Goal: Task Accomplishment & Management: Manage account settings

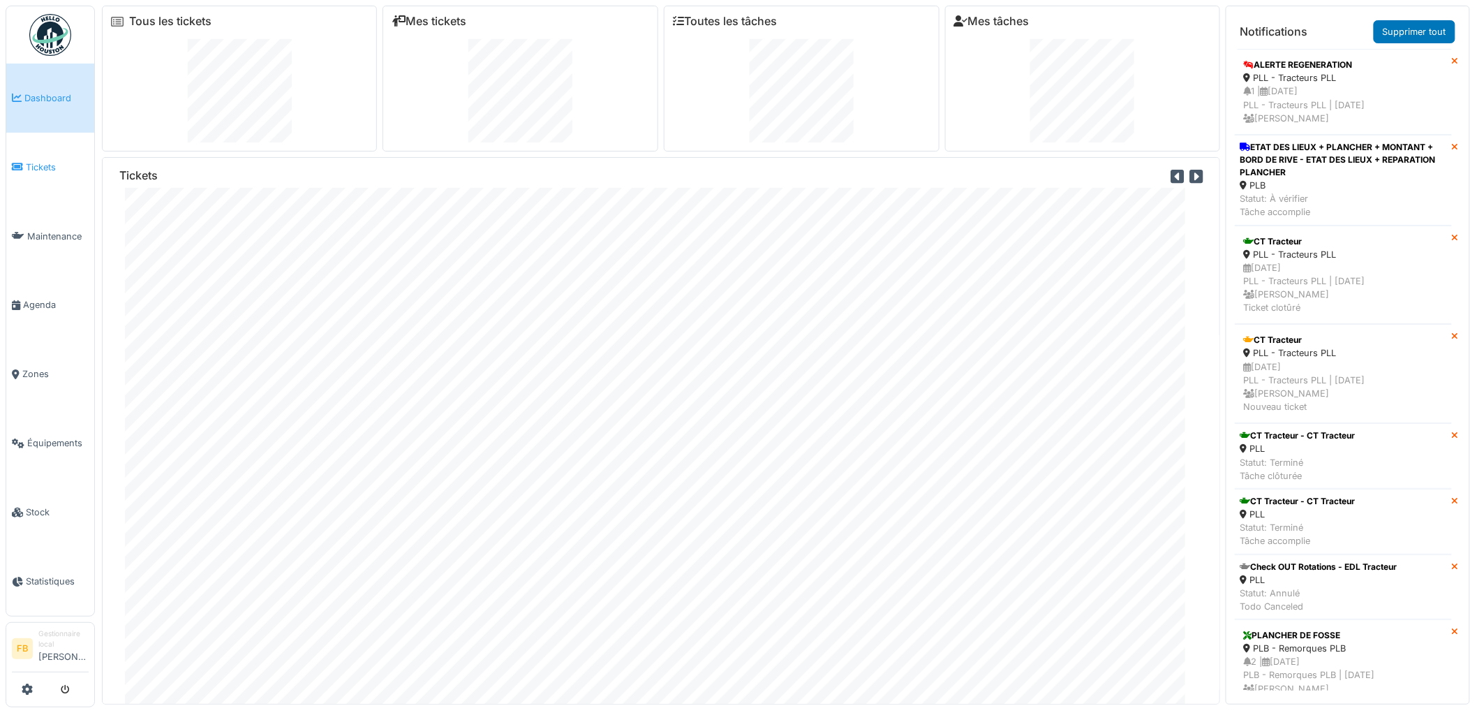
click at [26, 172] on link "Tickets" at bounding box center [50, 167] width 88 height 69
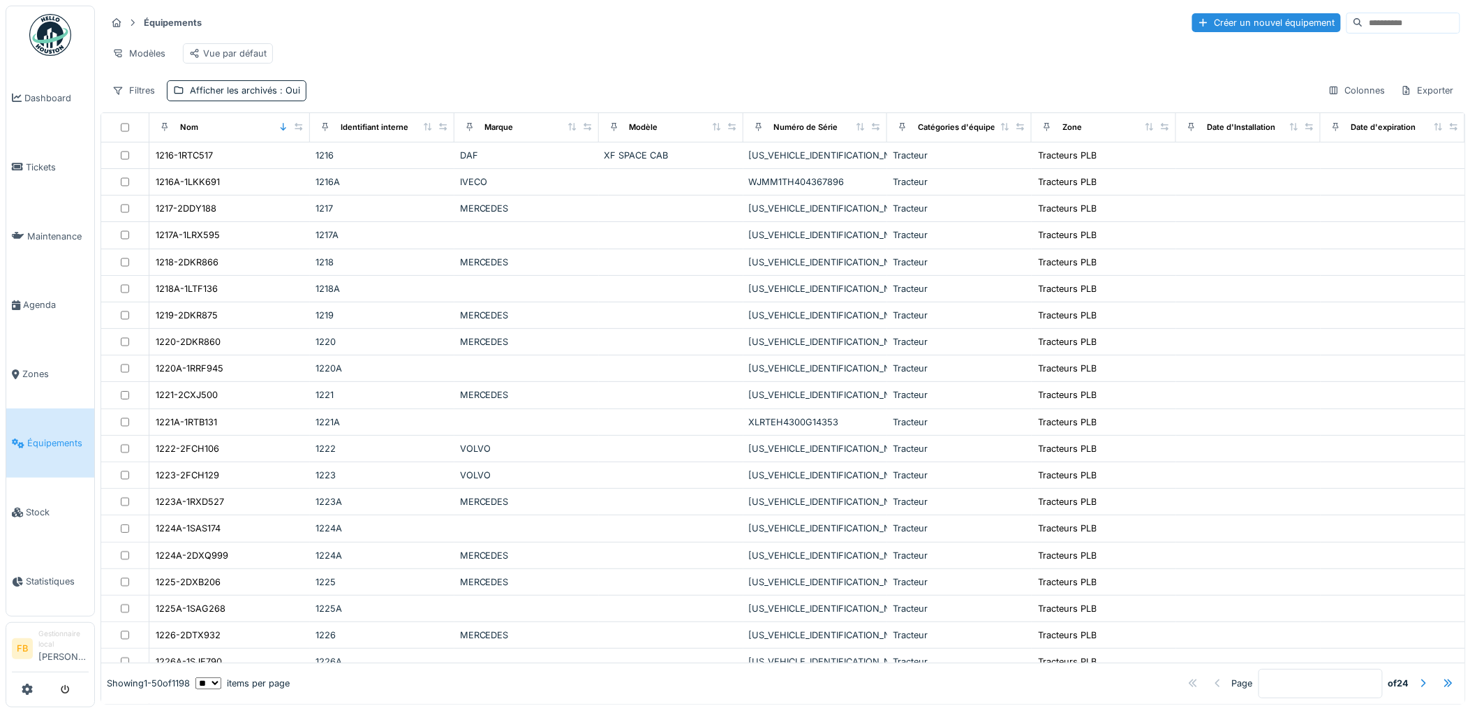
click at [1366, 17] on input at bounding box center [1411, 23] width 96 height 20
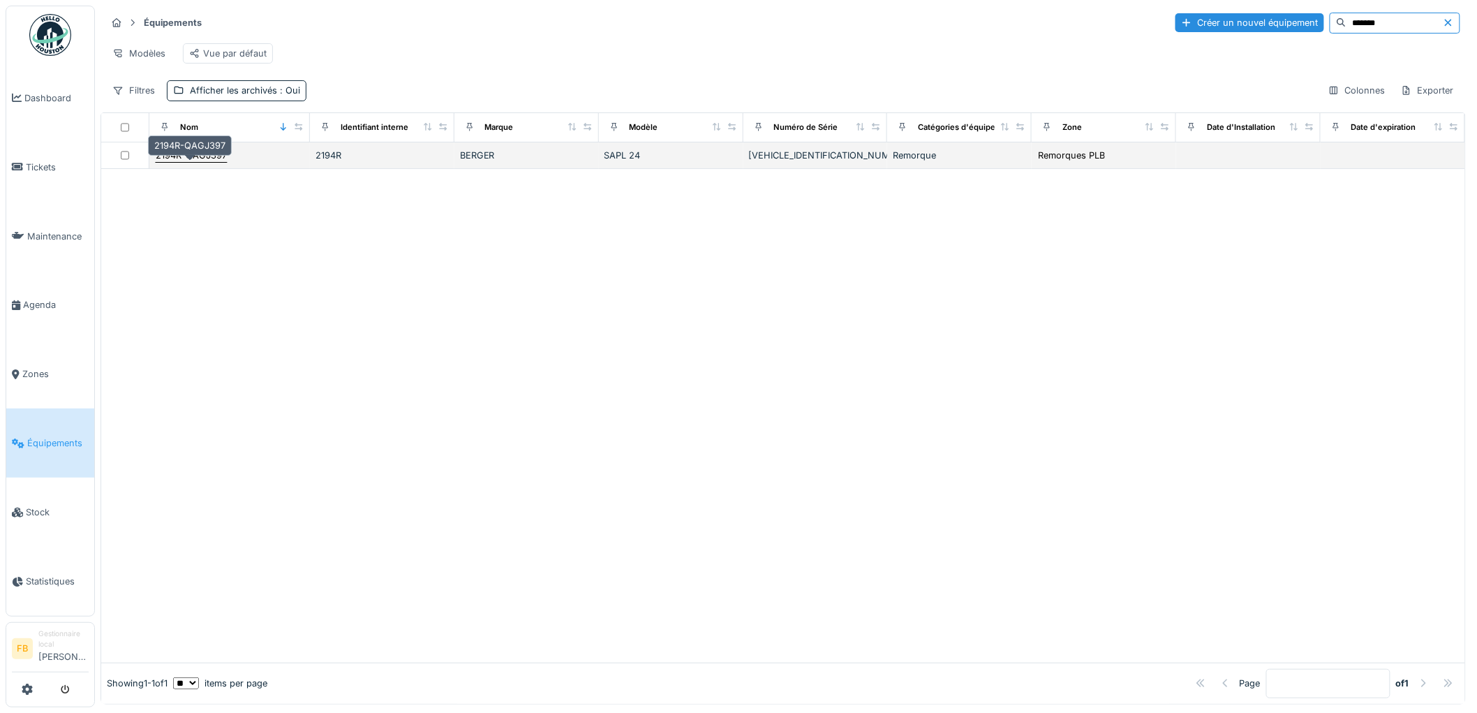
type input "*******"
click at [192, 162] on div "2194R-QAGJ397" at bounding box center [191, 155] width 71 height 13
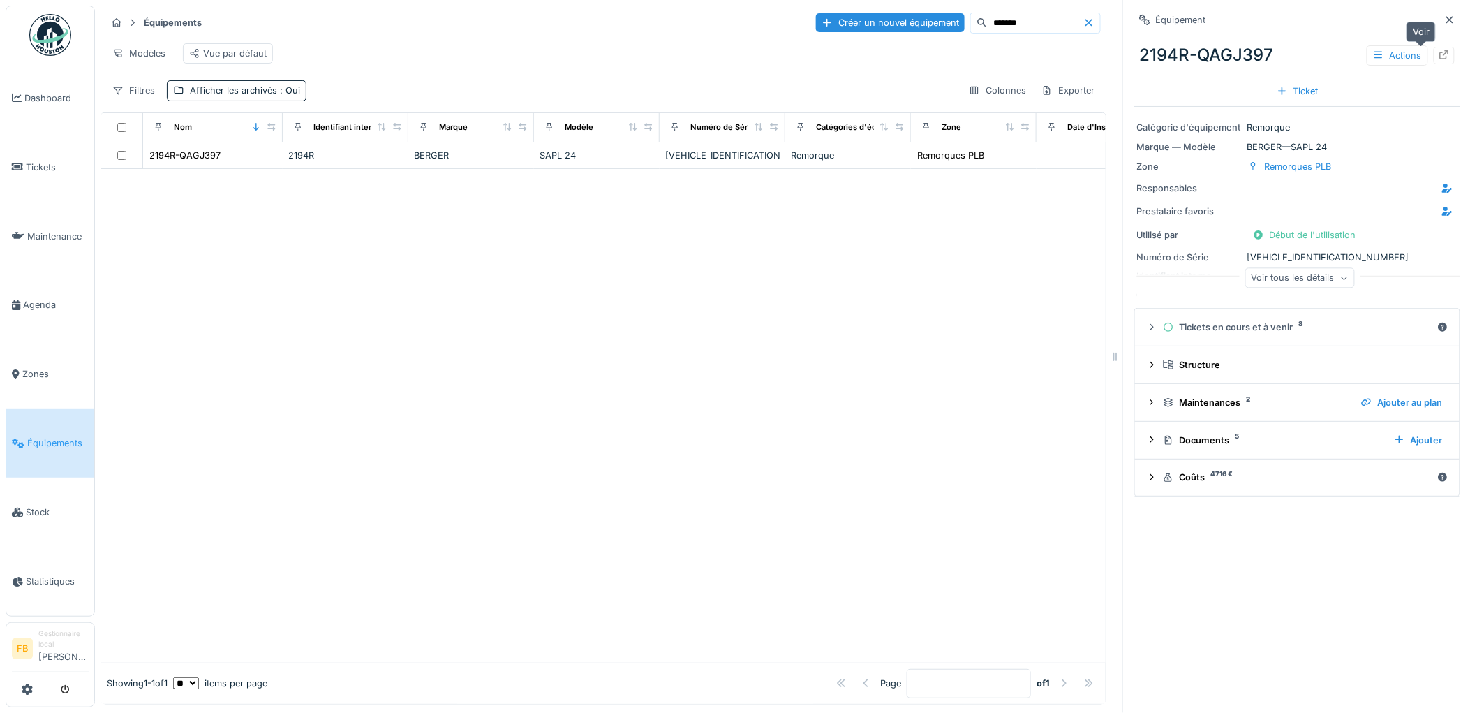
click at [1439, 54] on icon at bounding box center [1444, 54] width 11 height 9
click at [22, 172] on link "Tickets" at bounding box center [50, 167] width 88 height 69
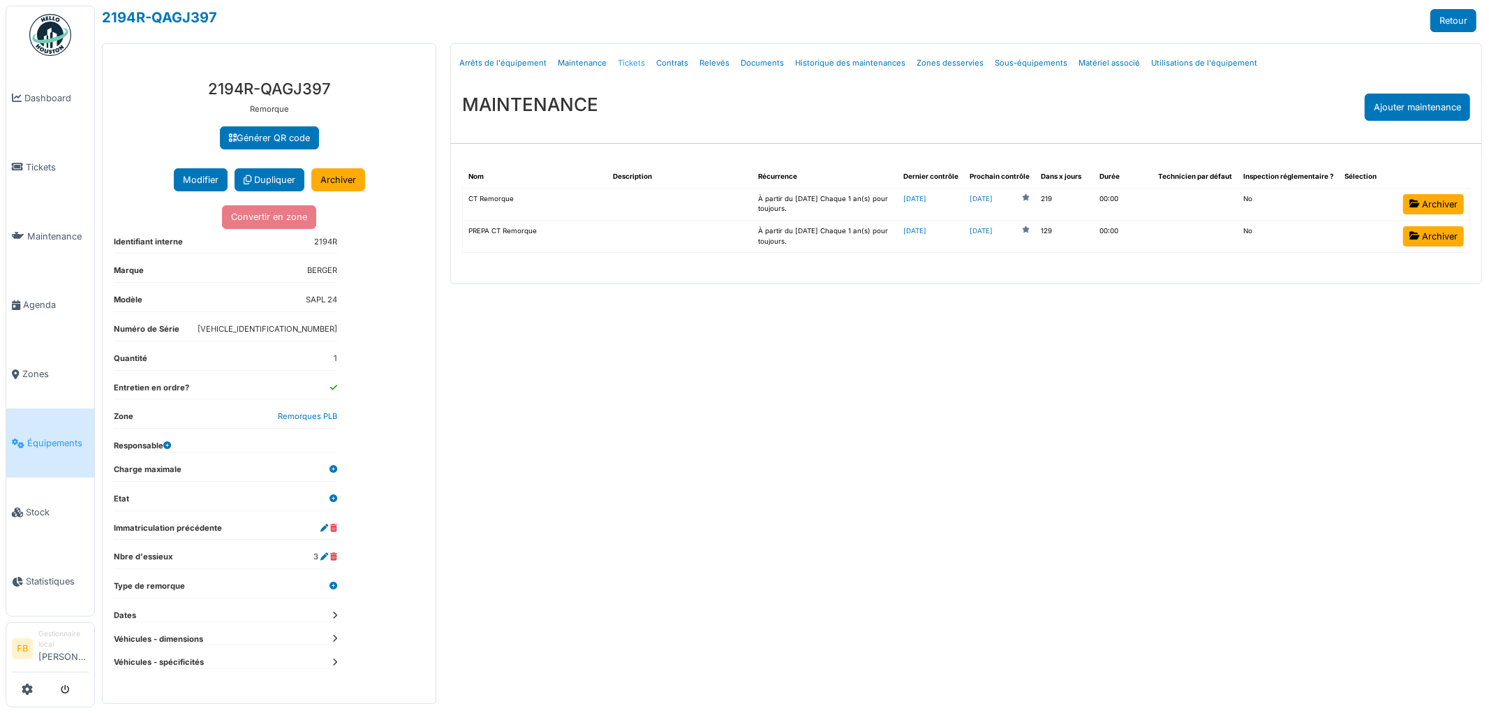
click at [630, 65] on link "Tickets" at bounding box center [631, 63] width 38 height 33
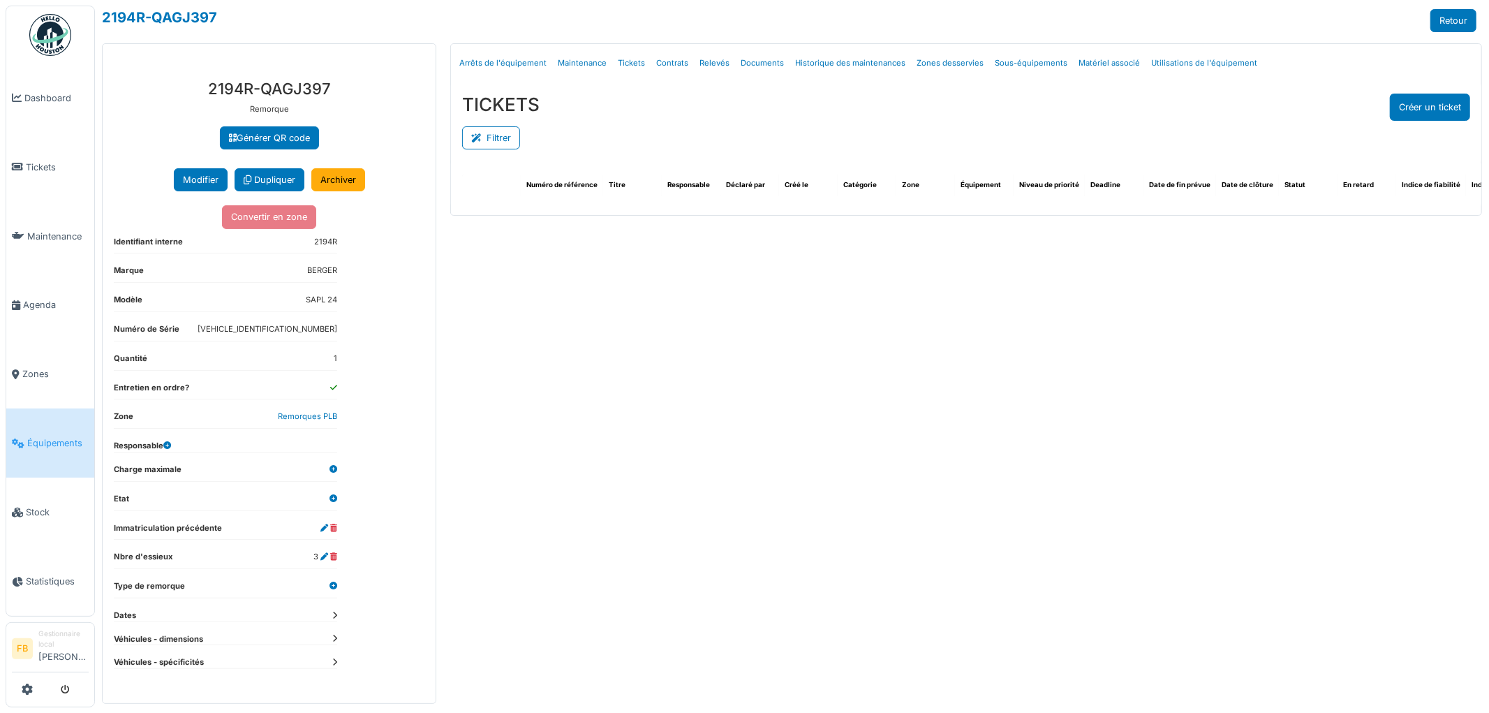
select select "***"
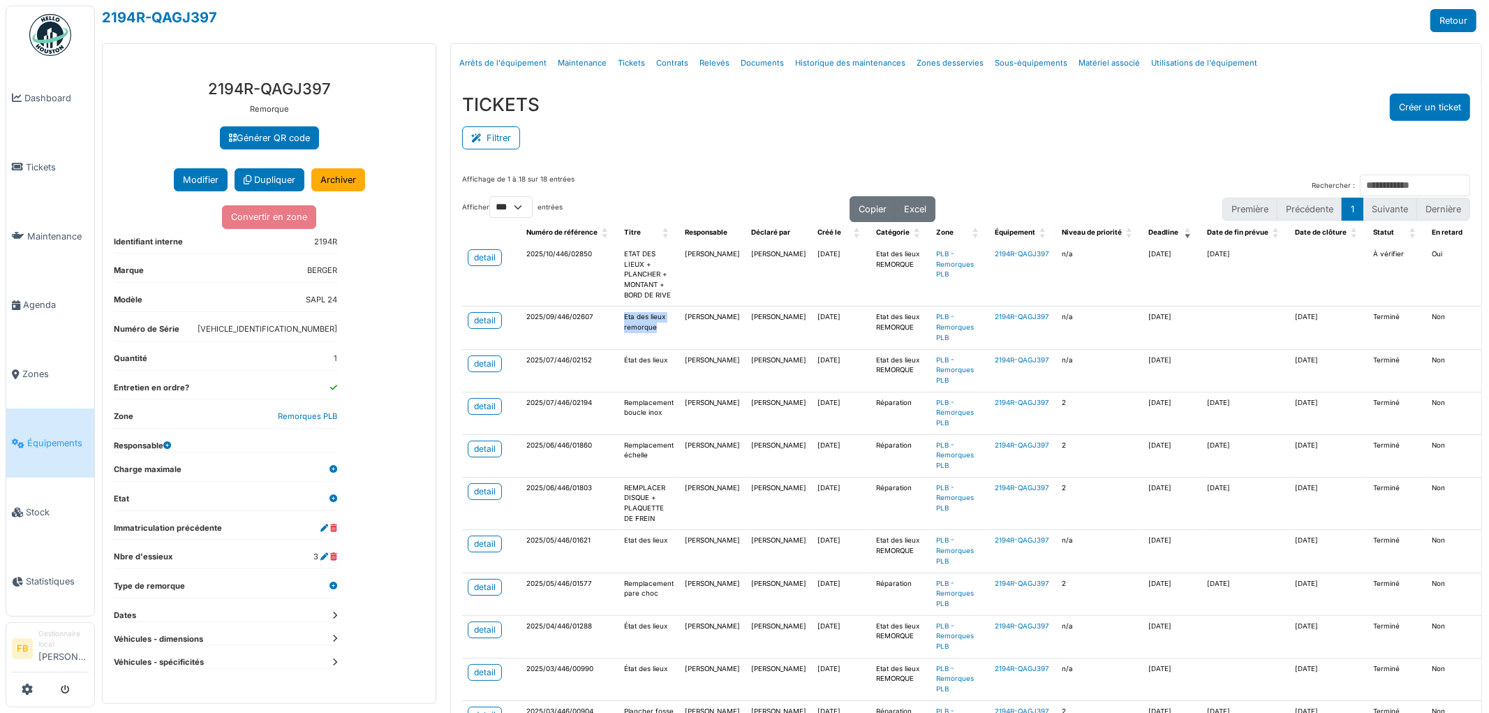
drag, startPoint x: 649, startPoint y: 330, endPoint x: 614, endPoint y: 316, distance: 37.6
click at [619, 316] on td "Eta des lieux remorque" at bounding box center [649, 327] width 61 height 43
click at [479, 249] on link "detail" at bounding box center [485, 257] width 34 height 17
click at [482, 320] on div "detail" at bounding box center [485, 320] width 22 height 13
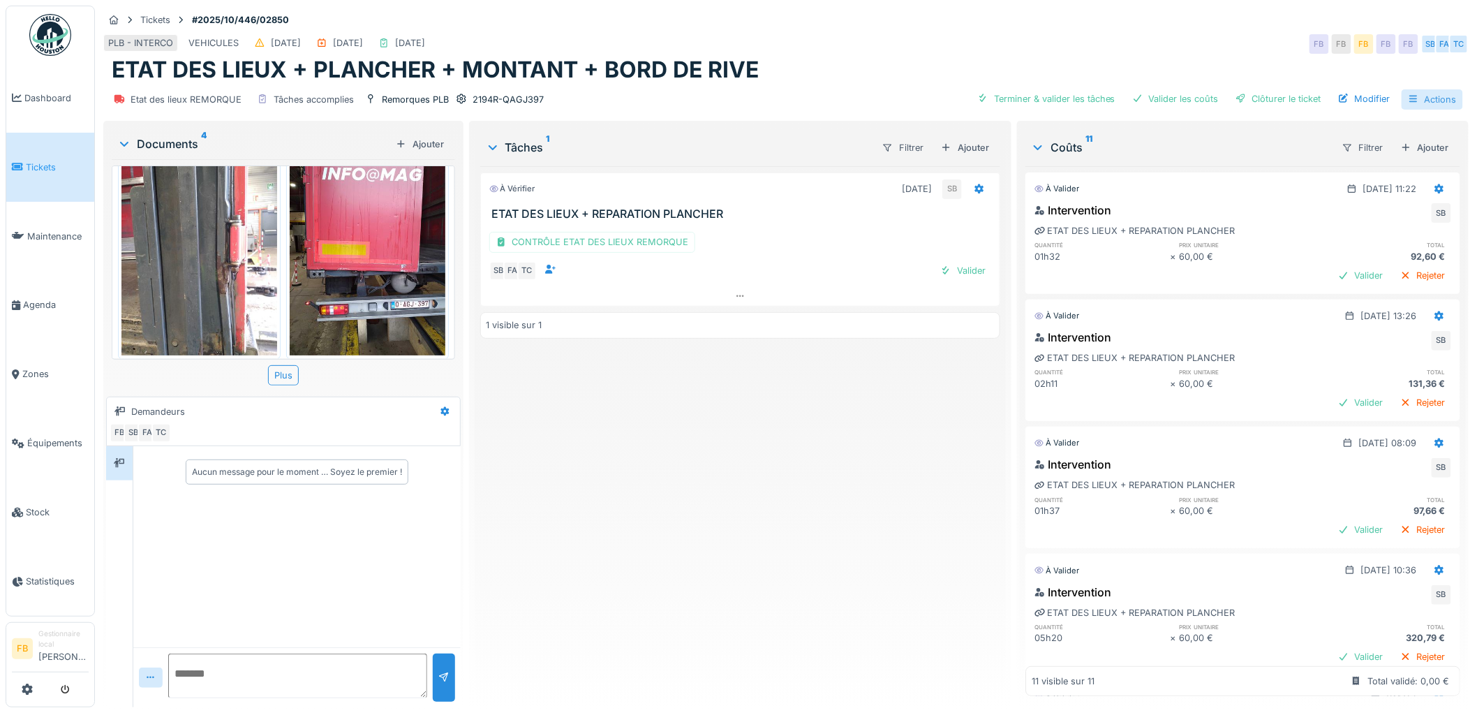
click at [1422, 96] on div "Actions" at bounding box center [1432, 99] width 61 height 20
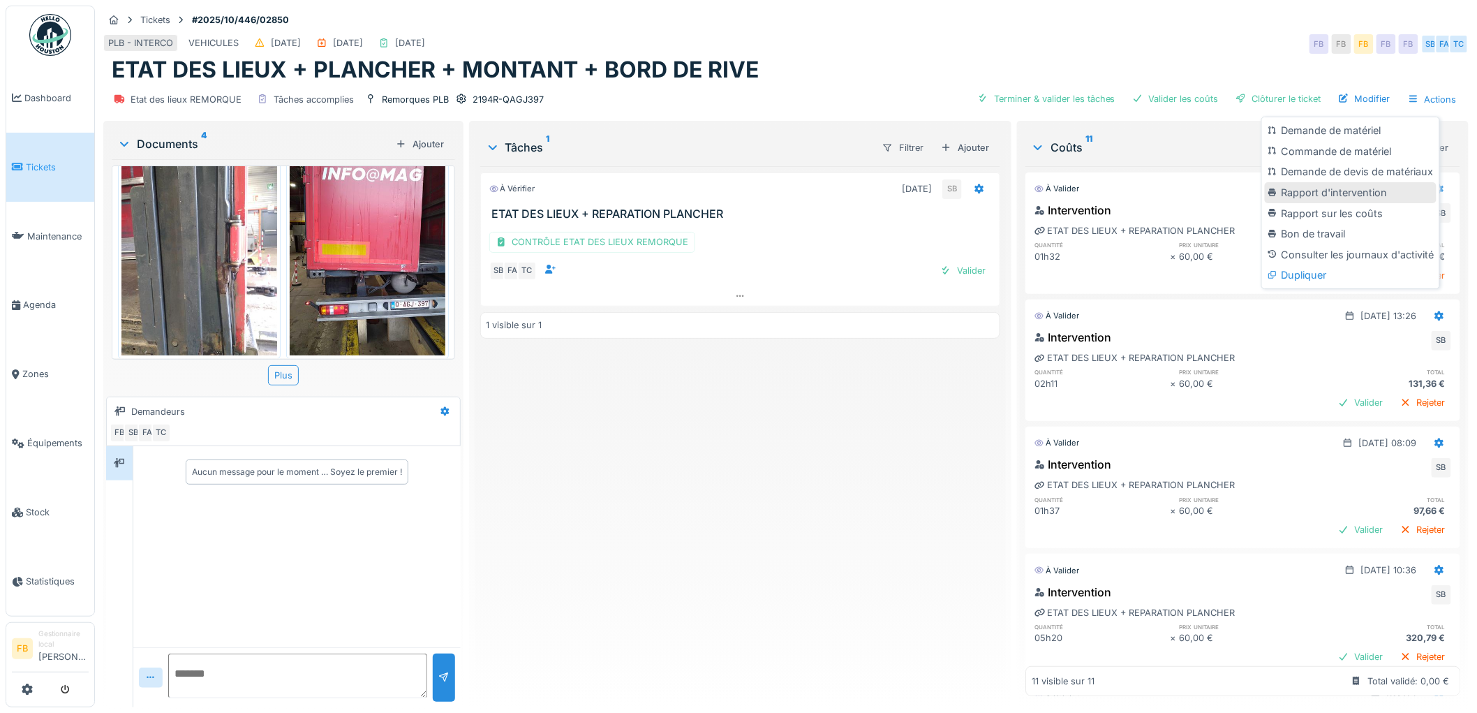
click at [1352, 193] on div "Rapport d'intervention" at bounding box center [1351, 192] width 172 height 21
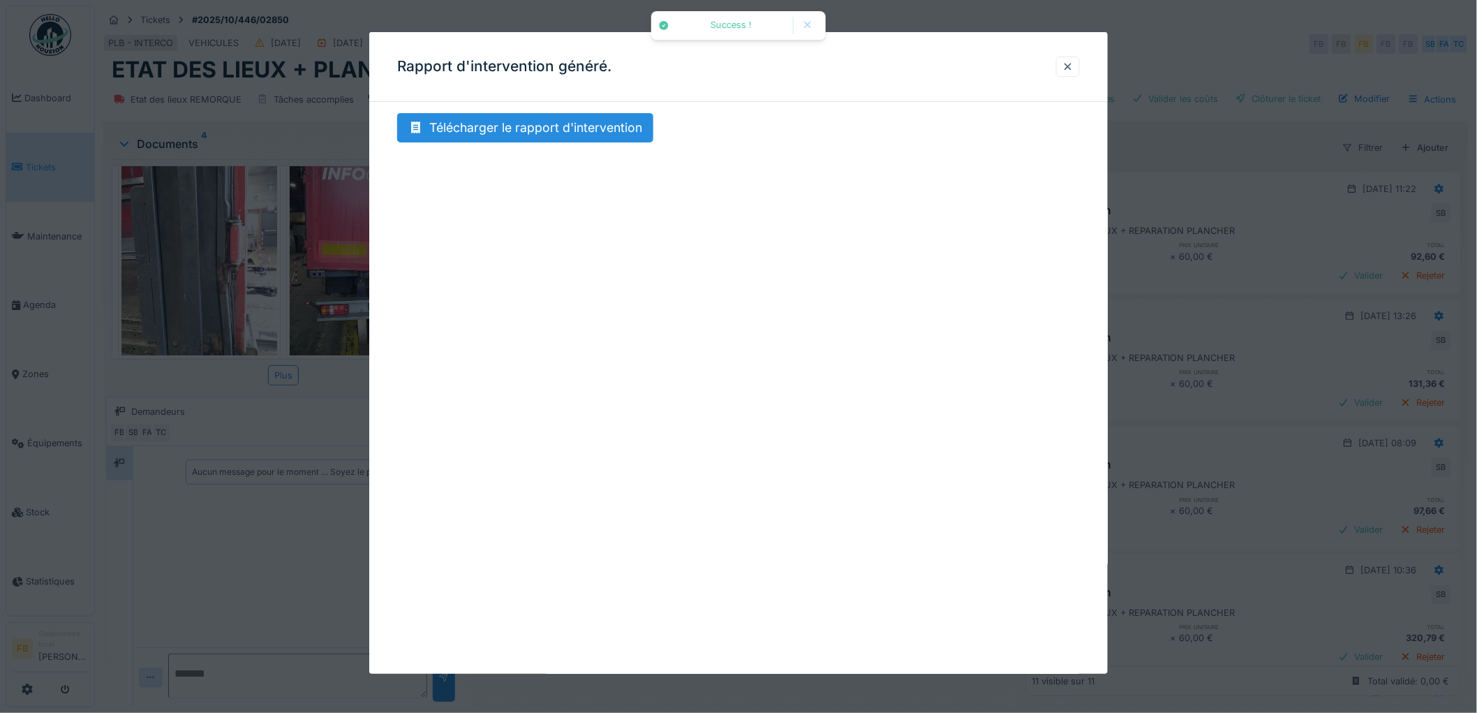
click at [521, 112] on div "Rapport d'intervention généré. Télécharger le rapport d'intervention" at bounding box center [738, 353] width 739 height 642
click at [514, 129] on div "Télécharger le rapport d'intervention" at bounding box center [525, 127] width 256 height 29
click at [1068, 63] on div at bounding box center [1068, 66] width 11 height 13
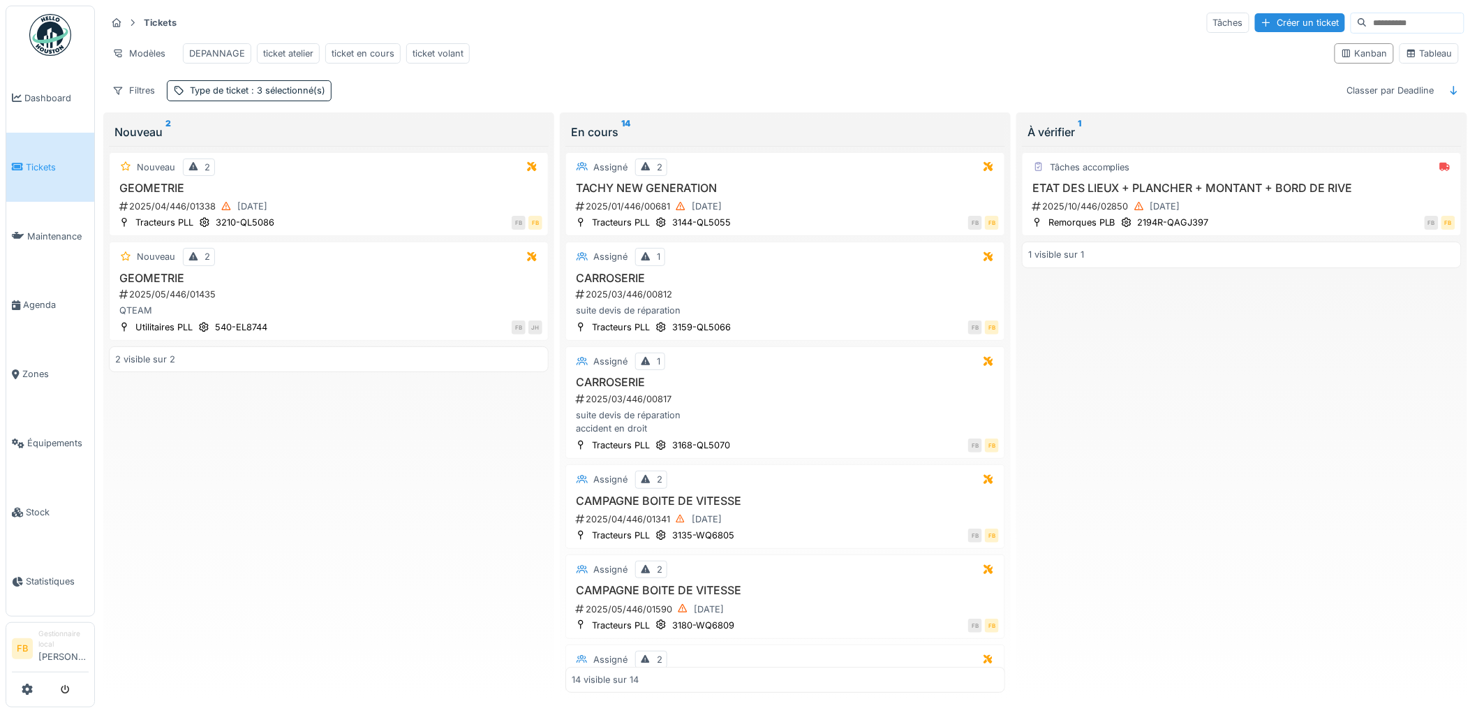
click at [27, 165] on span "Tickets" at bounding box center [57, 167] width 63 height 13
click at [1241, 215] on div "2025/10/446/02850 06/10/2025" at bounding box center [1243, 206] width 424 height 17
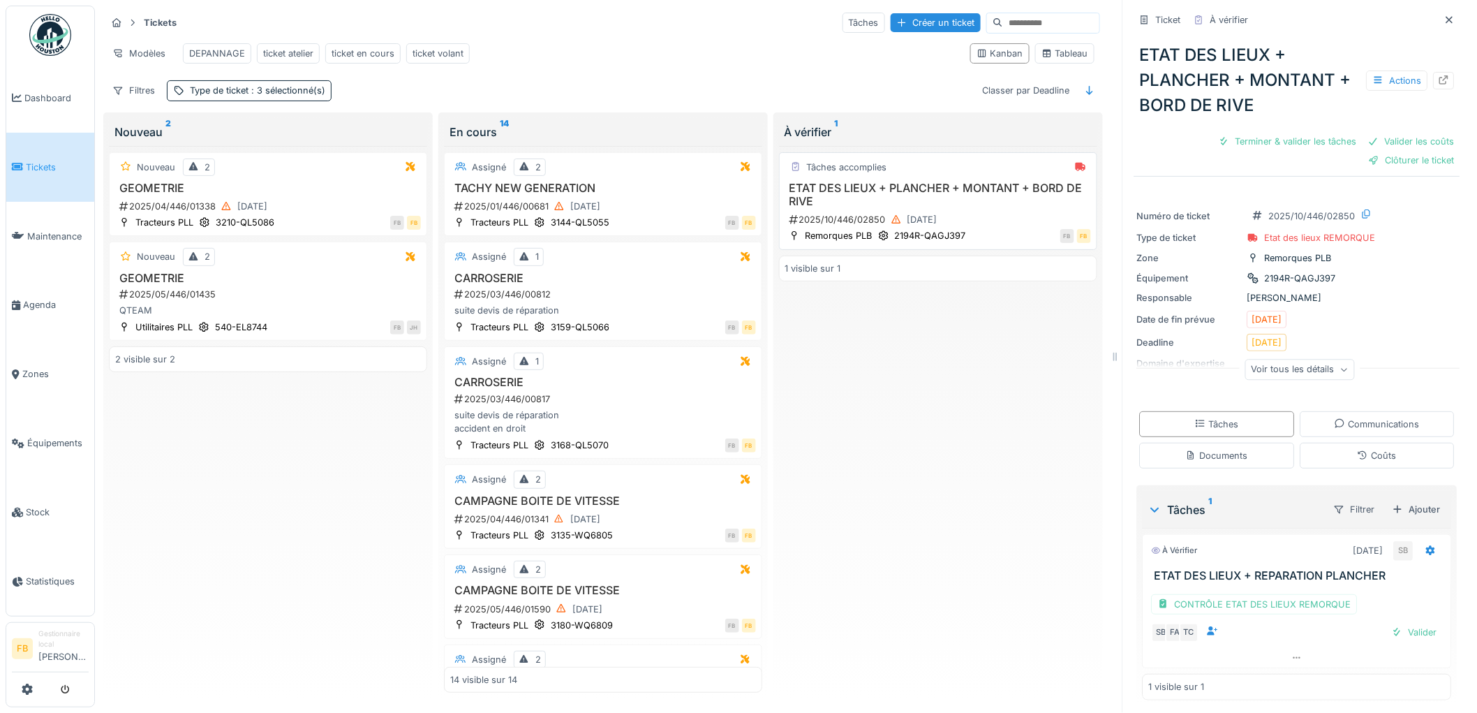
click at [966, 206] on h3 "ETAT DES LIEUX + PLANCHER + MONTANT + BORD DE RIVE" at bounding box center [938, 195] width 306 height 27
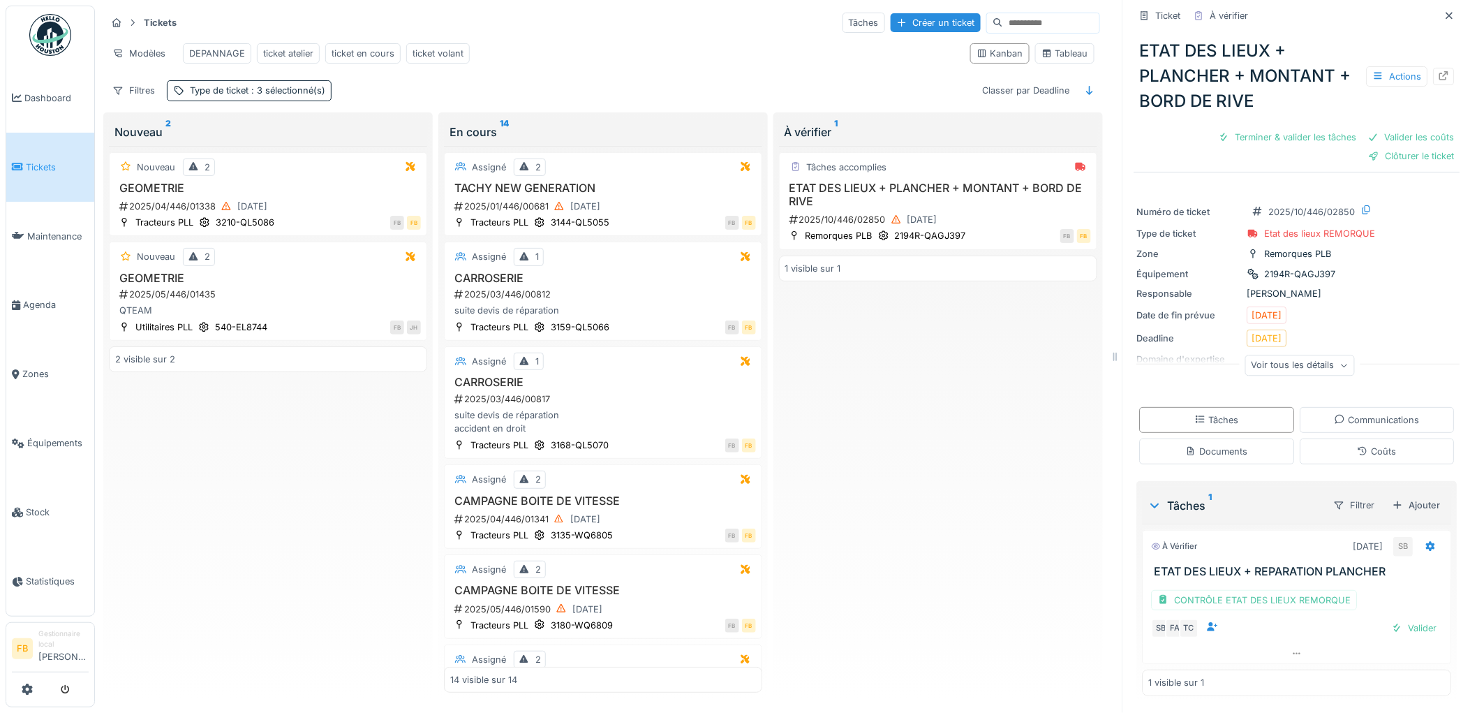
scroll to position [7, 0]
click at [1358, 449] on icon at bounding box center [1363, 451] width 11 height 9
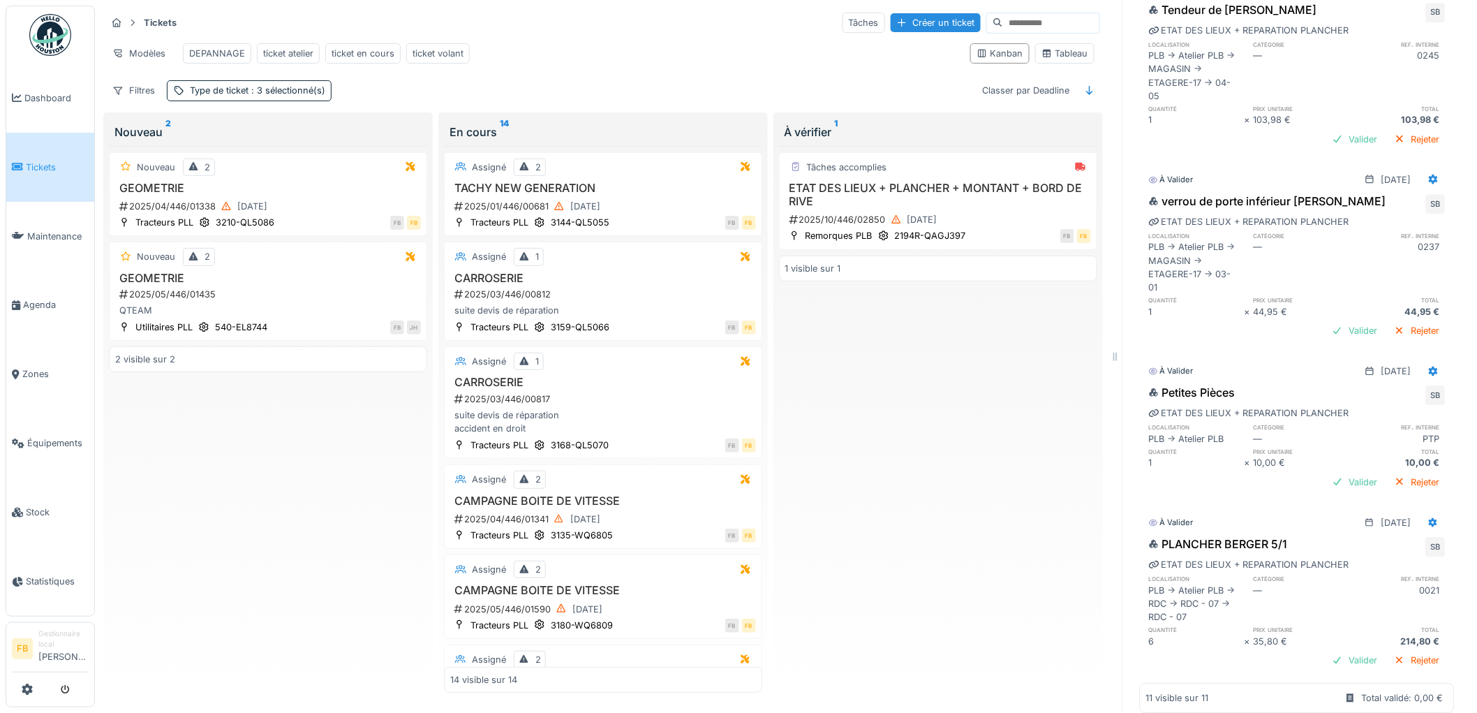
scroll to position [1616, 0]
drag, startPoint x: 1243, startPoint y: 374, endPoint x: 1231, endPoint y: 383, distance: 14.5
click at [1231, 383] on div "Petites Pièces SB" at bounding box center [1297, 394] width 297 height 22
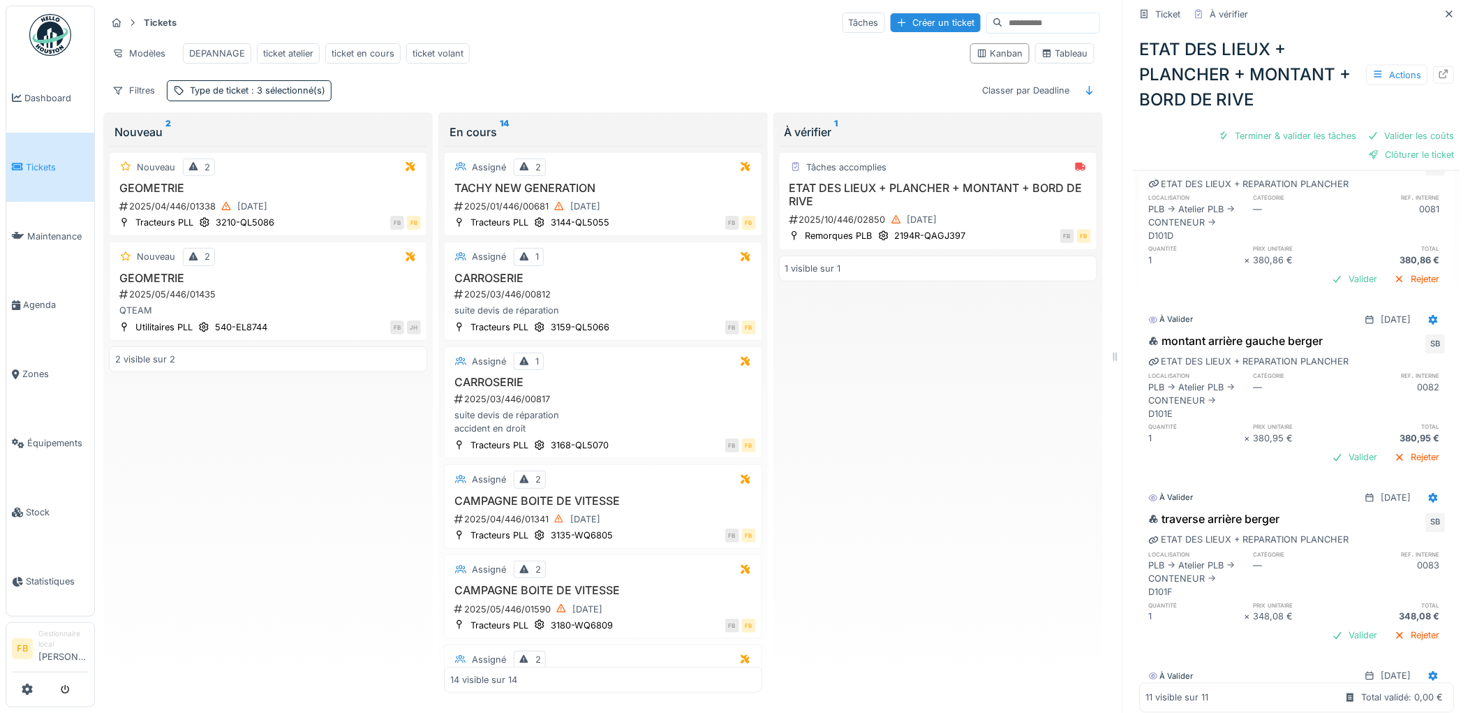
scroll to position [918, 0]
drag, startPoint x: 1334, startPoint y: 339, endPoint x: 1319, endPoint y: 339, distance: 14.7
click at [1319, 339] on div "montant arrière gauche berger SB" at bounding box center [1297, 343] width 297 height 22
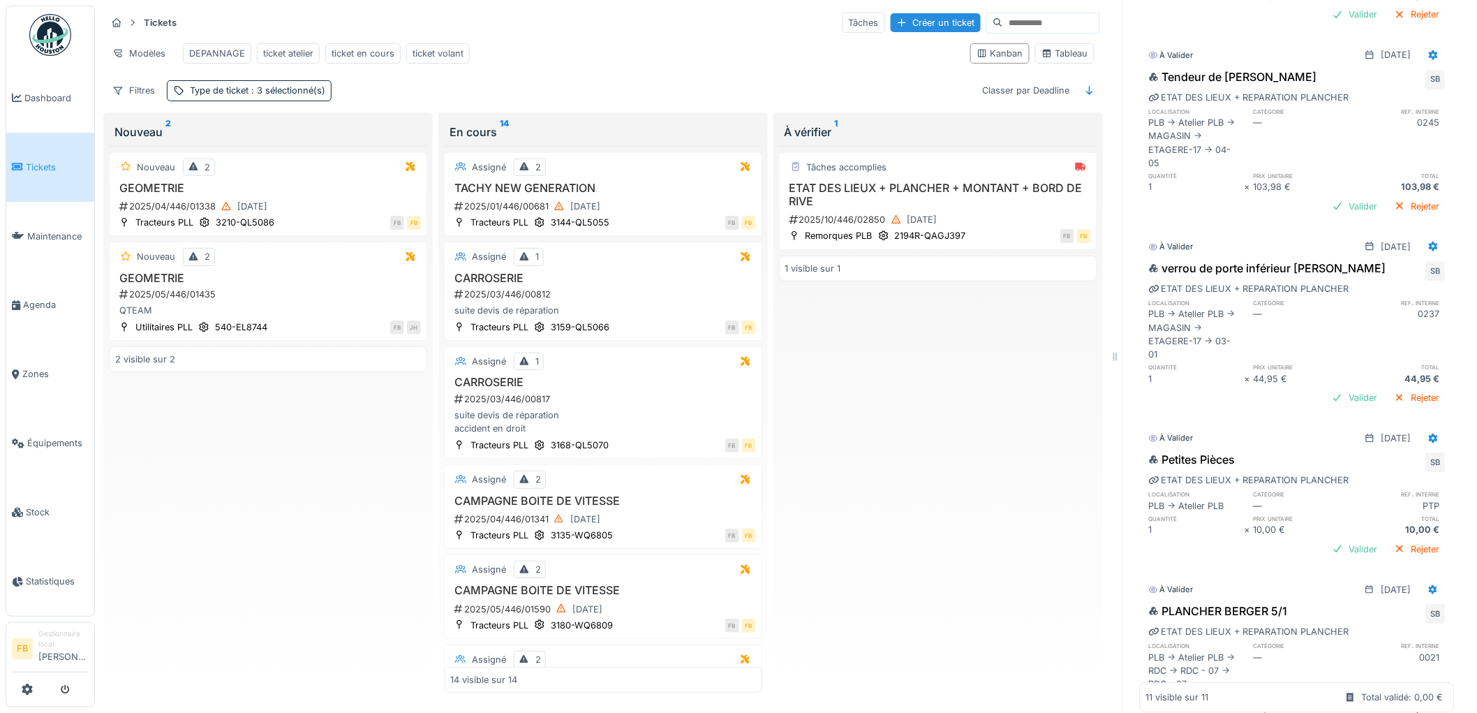
scroll to position [1616, 0]
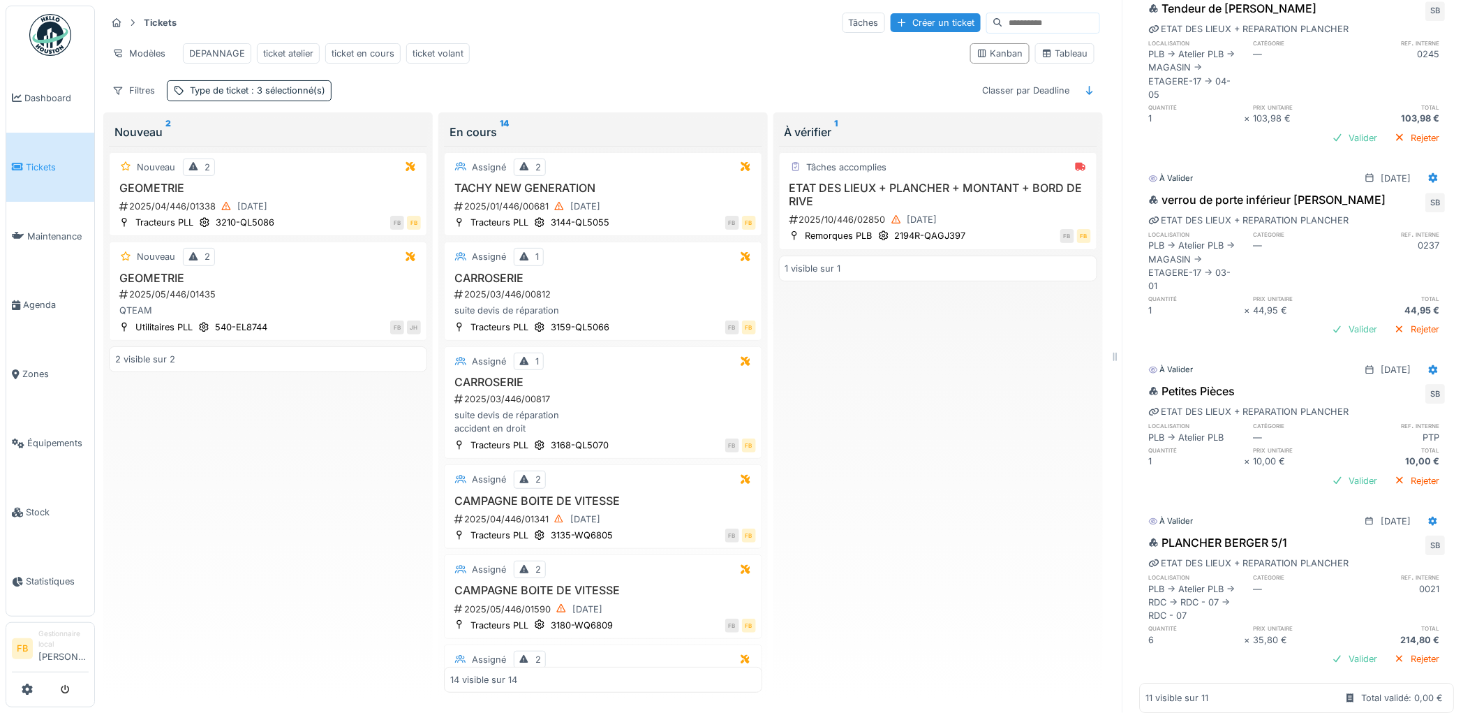
click at [1282, 534] on div "PLANCHER BERGER 5/1 SB" at bounding box center [1297, 545] width 297 height 22
click at [1430, 516] on icon at bounding box center [1434, 521] width 9 height 10
click at [1370, 541] on div "Modifier" at bounding box center [1373, 551] width 68 height 21
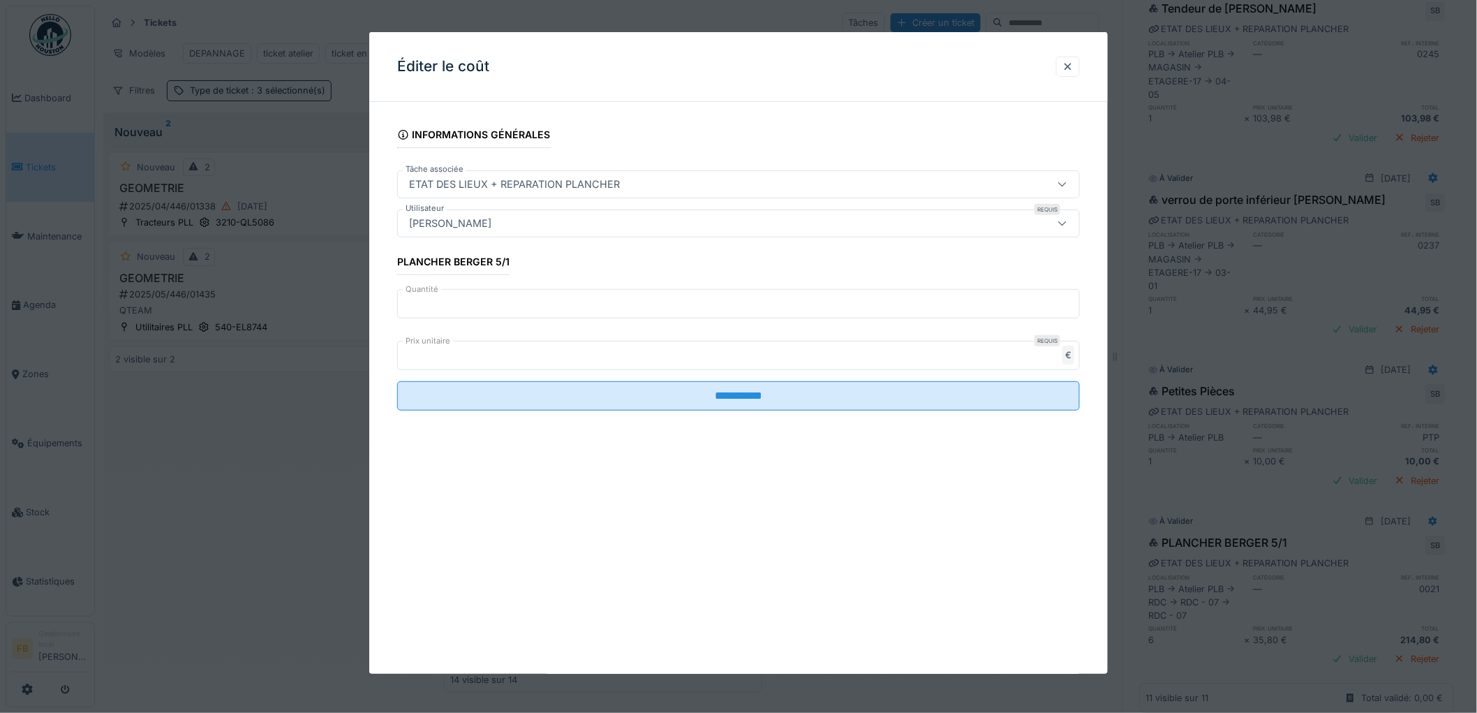
click at [441, 309] on input "*" at bounding box center [738, 303] width 683 height 29
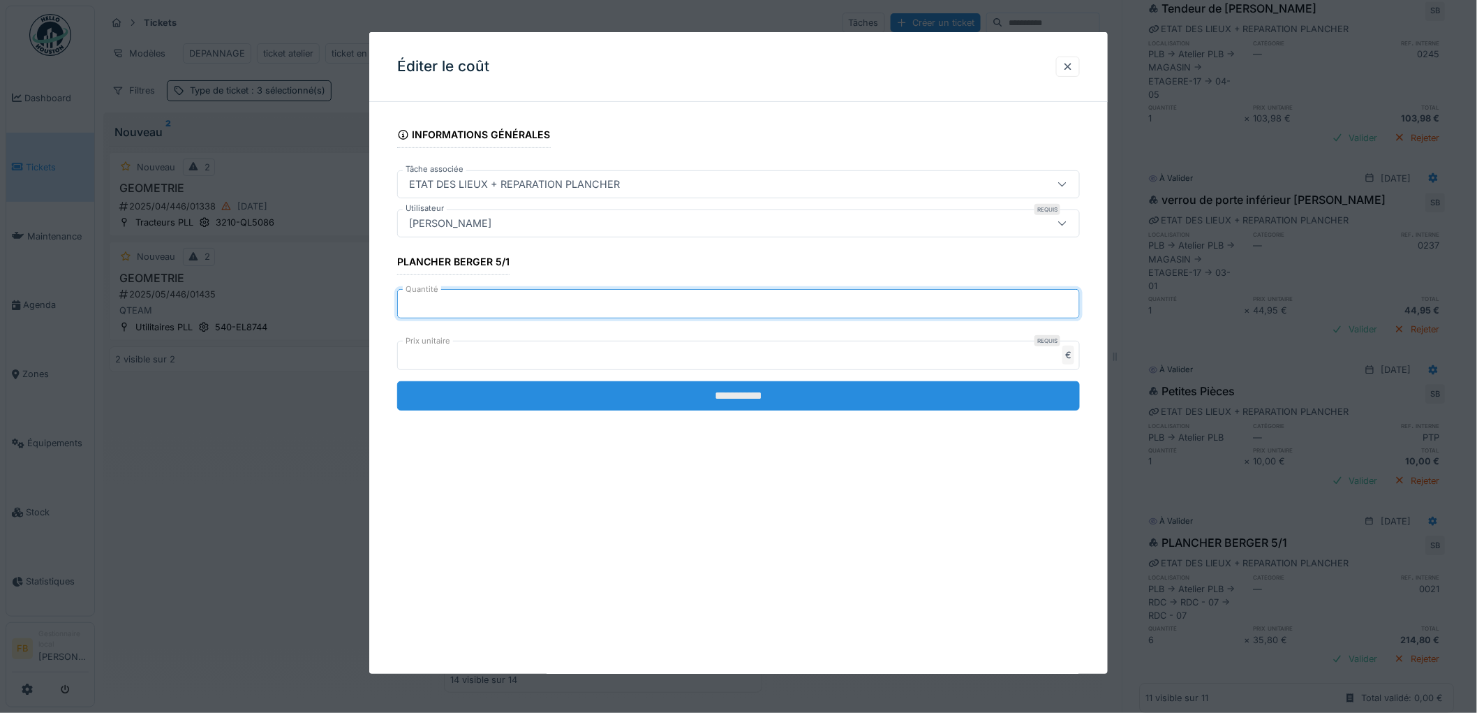
type input "*"
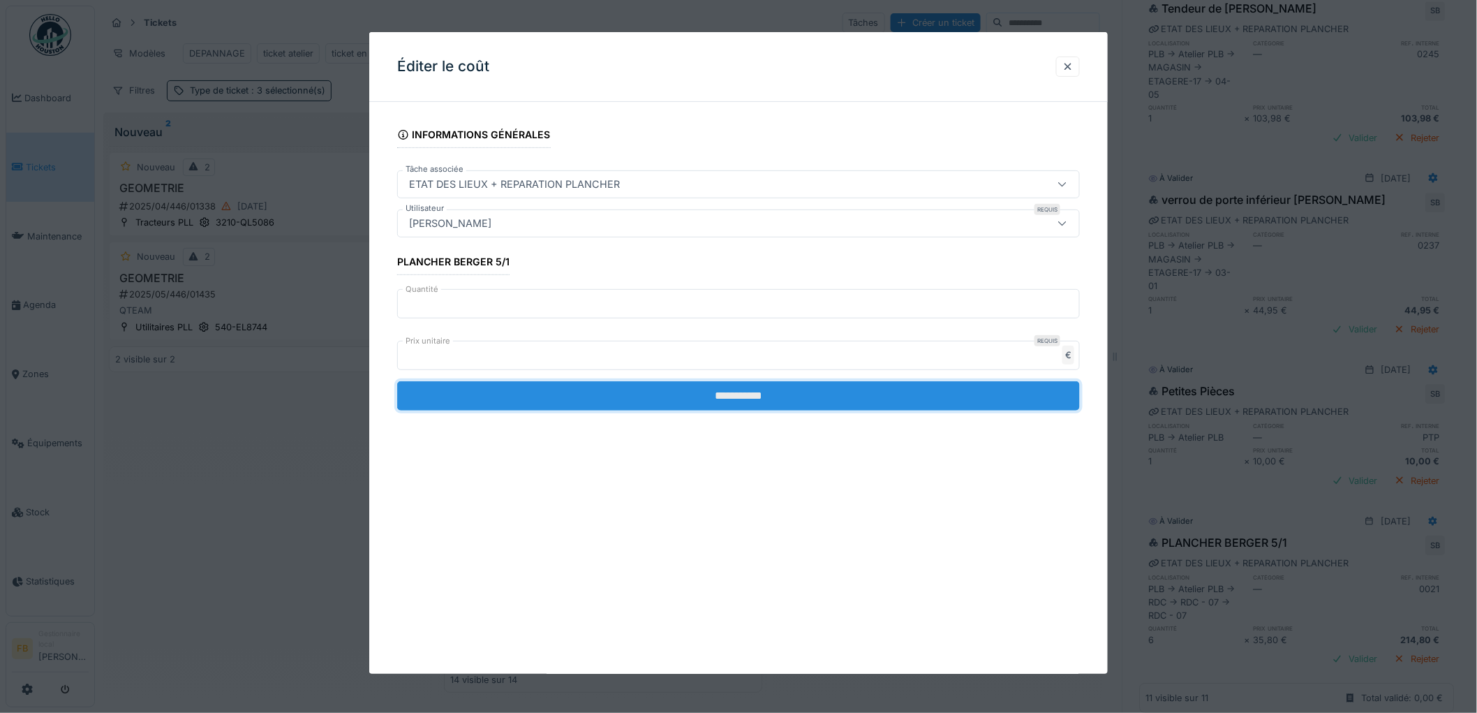
click at [716, 387] on input "**********" at bounding box center [738, 395] width 683 height 29
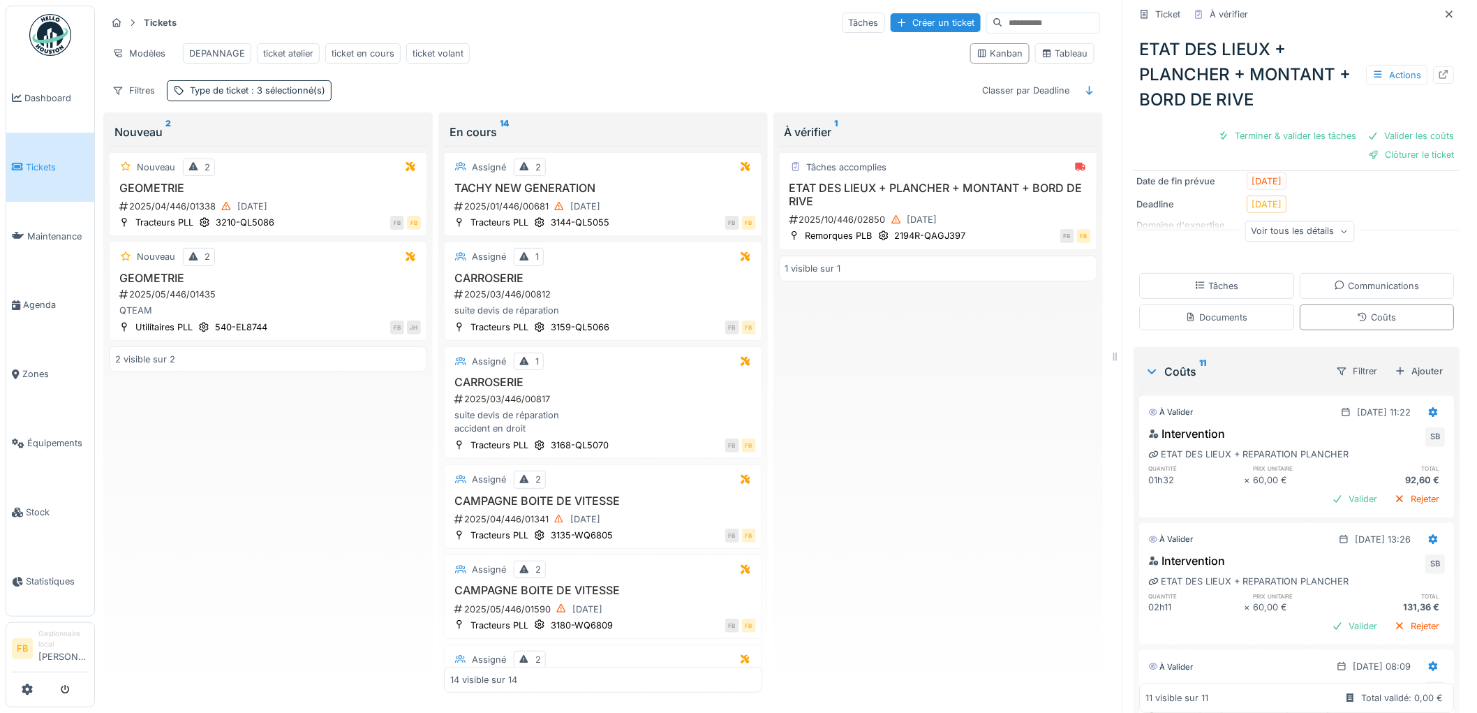
scroll to position [0, 0]
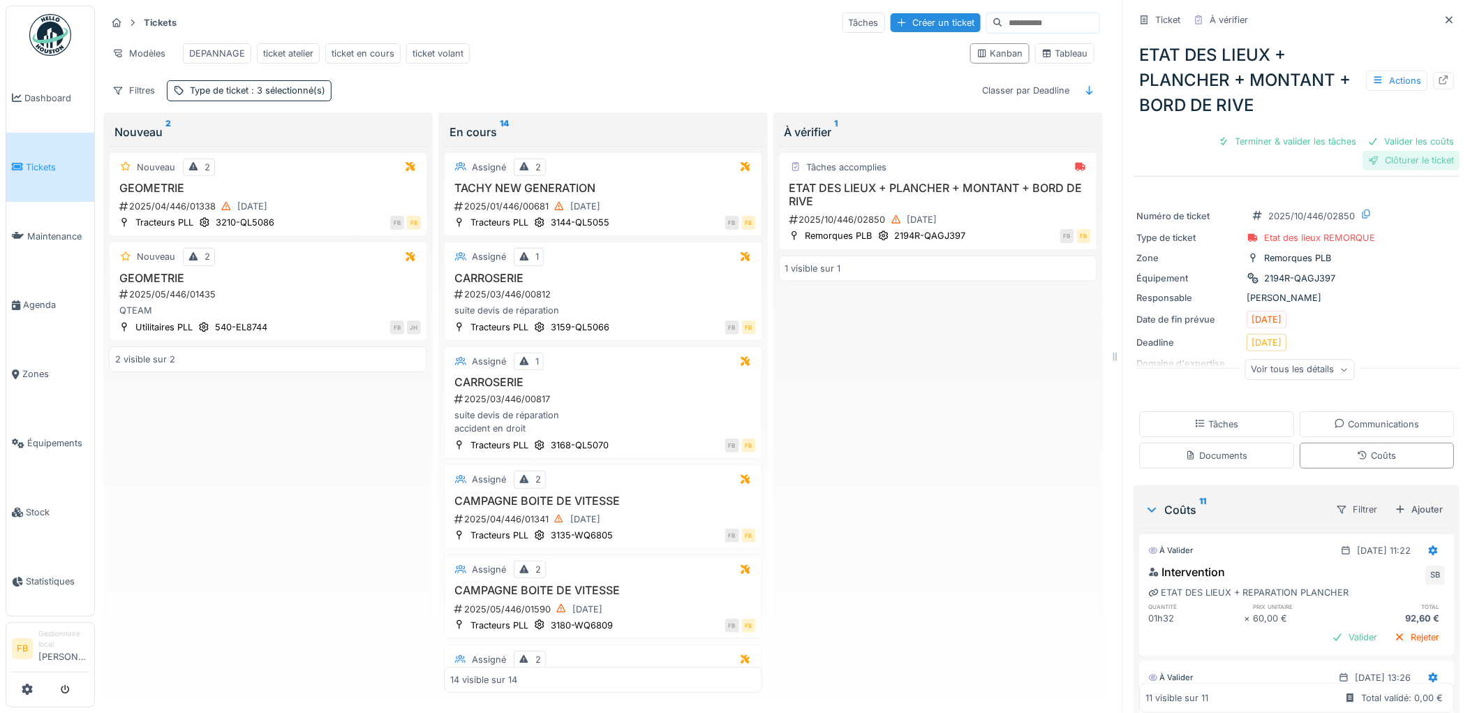
click at [1377, 151] on div "Clôturer le ticket" at bounding box center [1411, 160] width 97 height 19
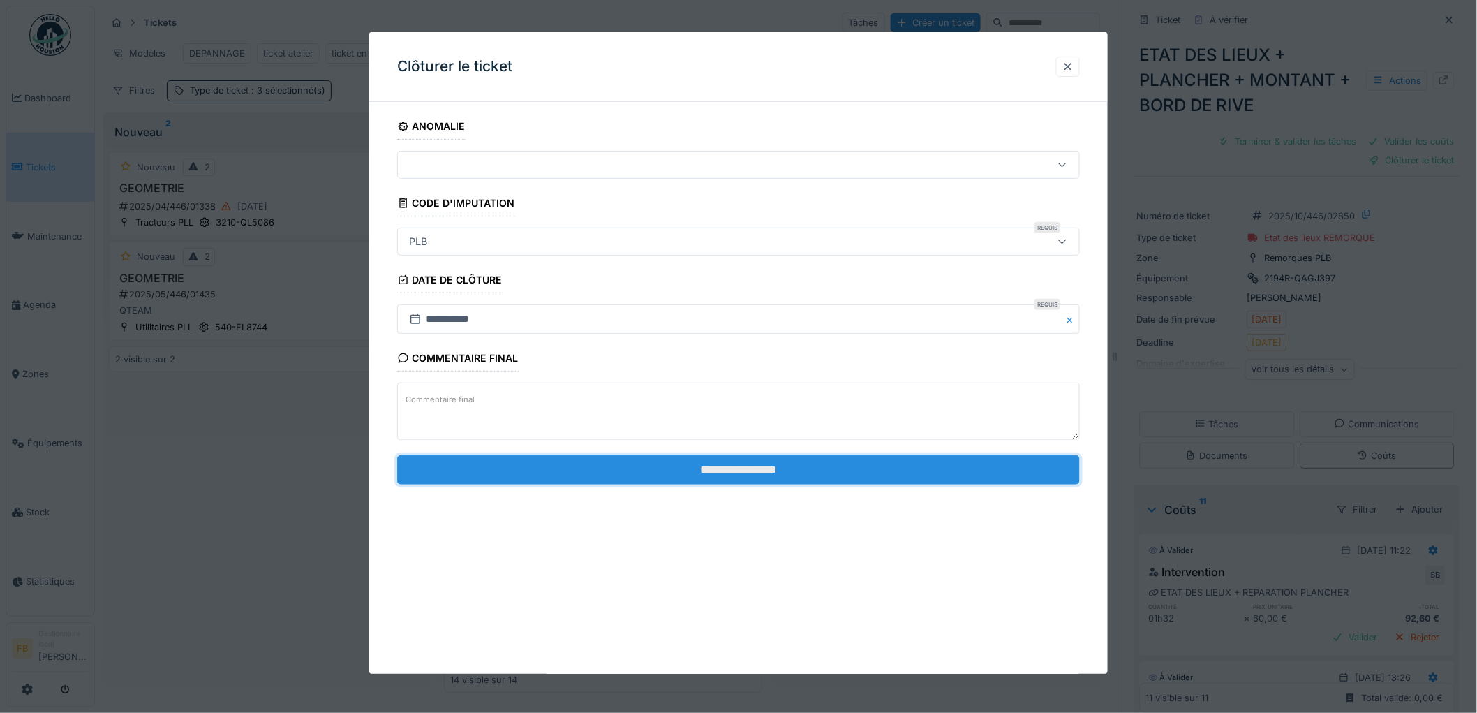
click at [647, 478] on input "**********" at bounding box center [738, 469] width 683 height 29
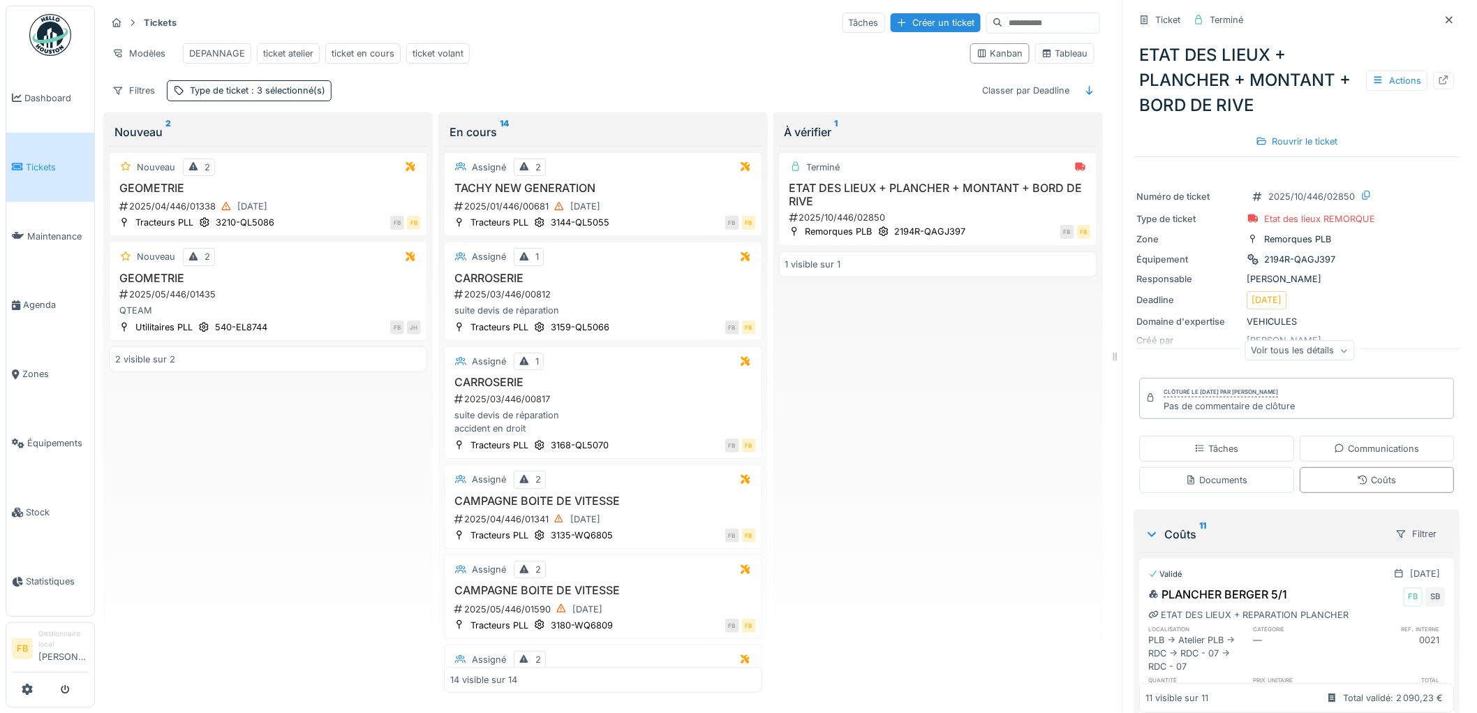
click at [52, 161] on span "Tickets" at bounding box center [57, 167] width 63 height 13
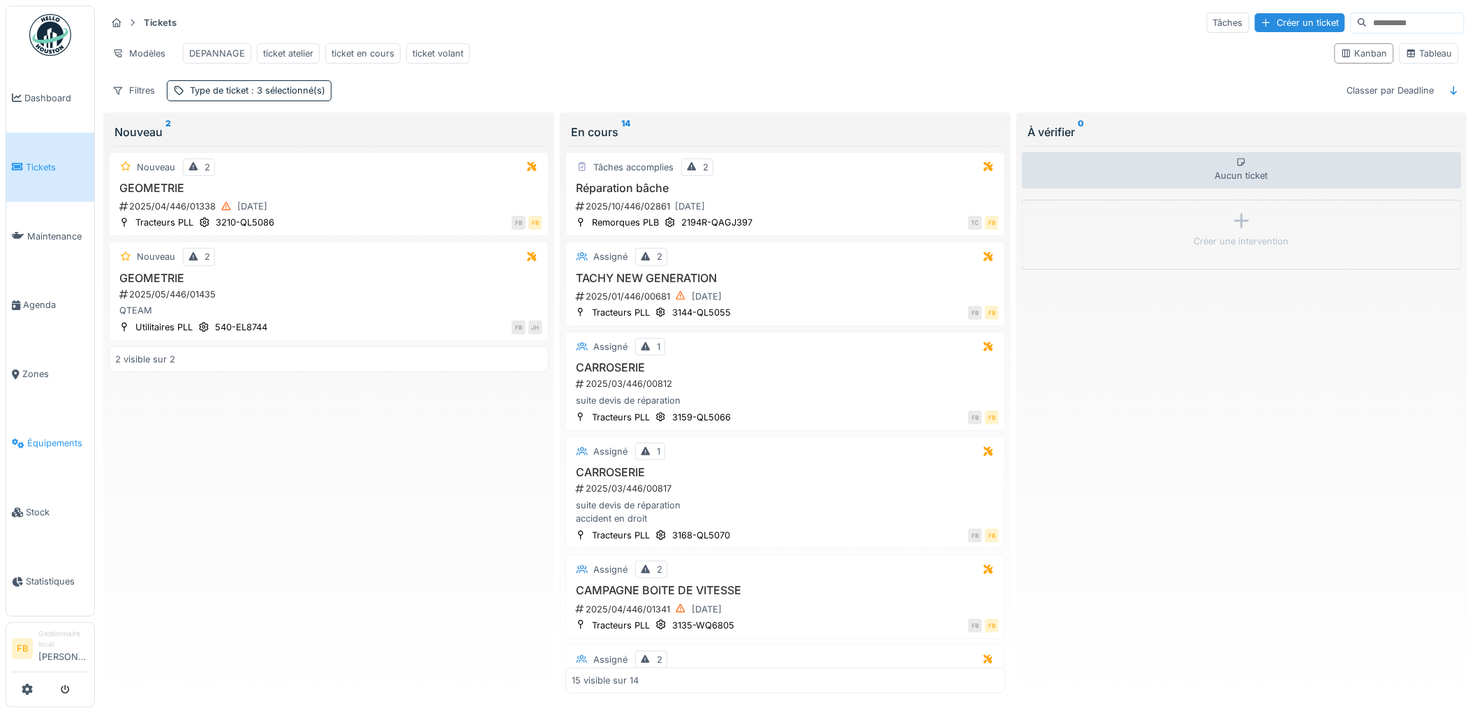
click at [51, 436] on span "Équipements" at bounding box center [57, 442] width 61 height 13
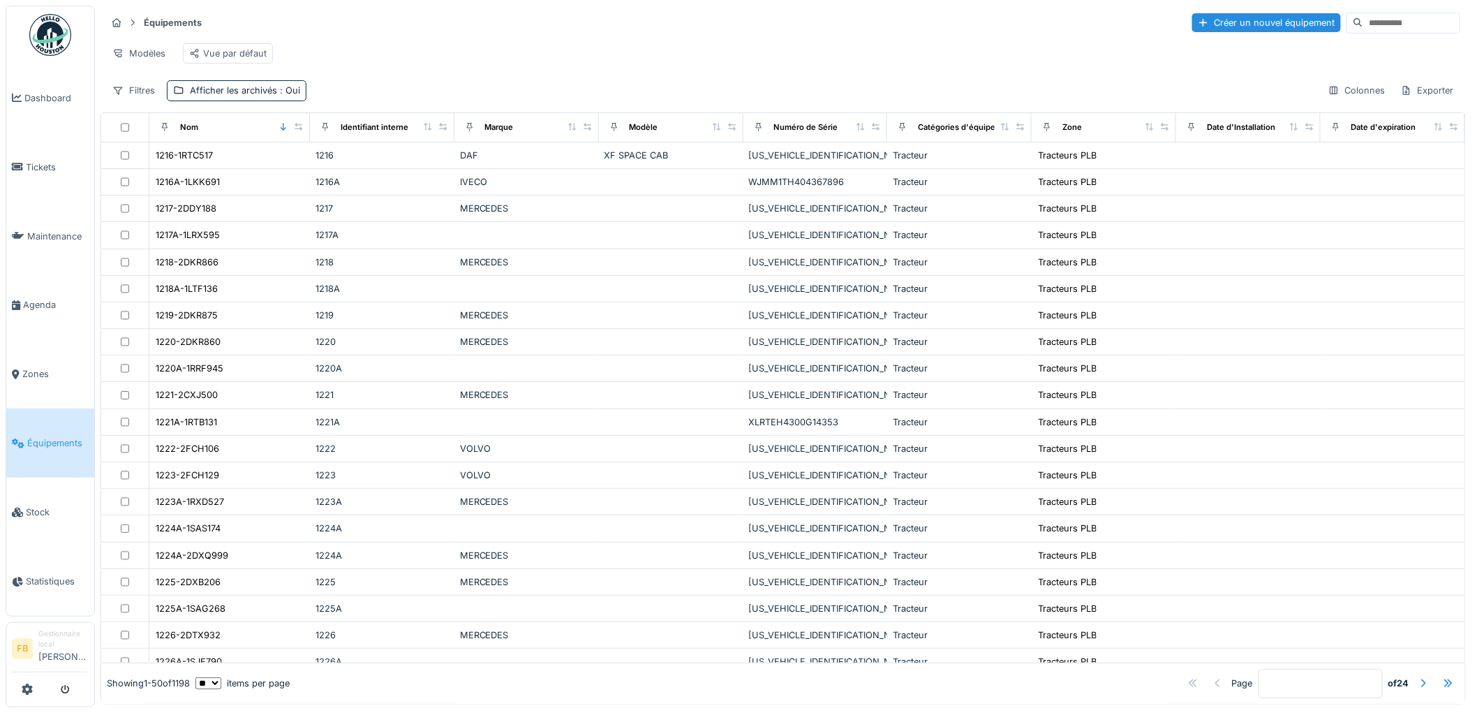
click at [1363, 24] on input at bounding box center [1411, 23] width 96 height 20
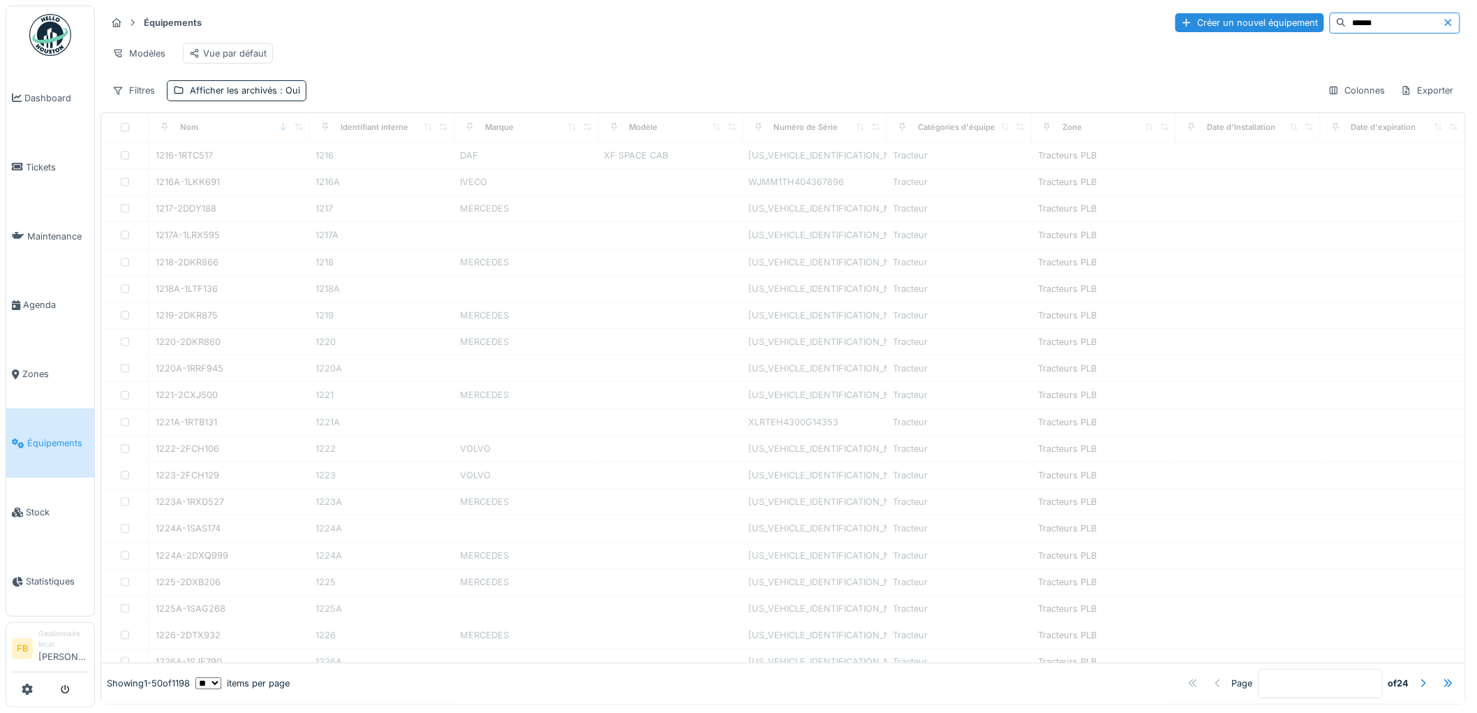
type input "******"
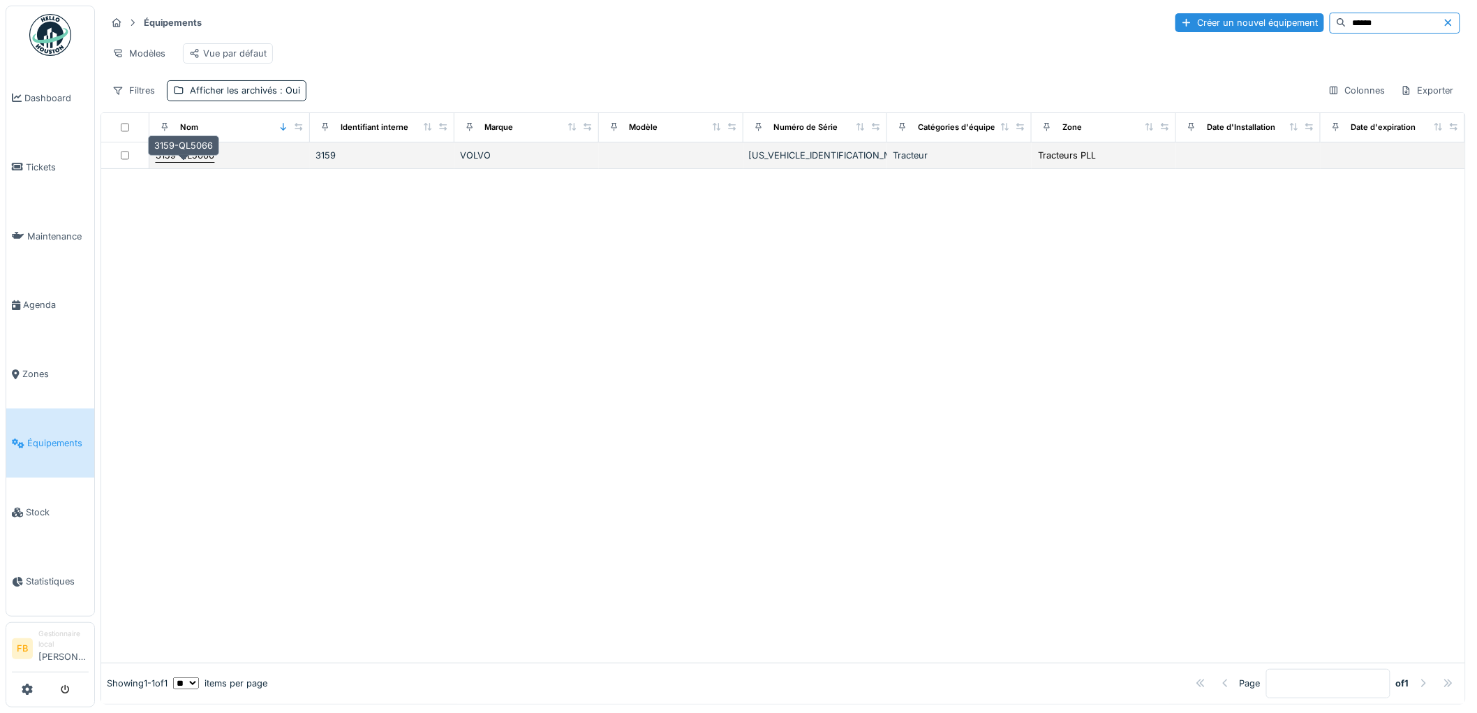
click at [184, 162] on div "3159-QL5066" at bounding box center [185, 155] width 59 height 13
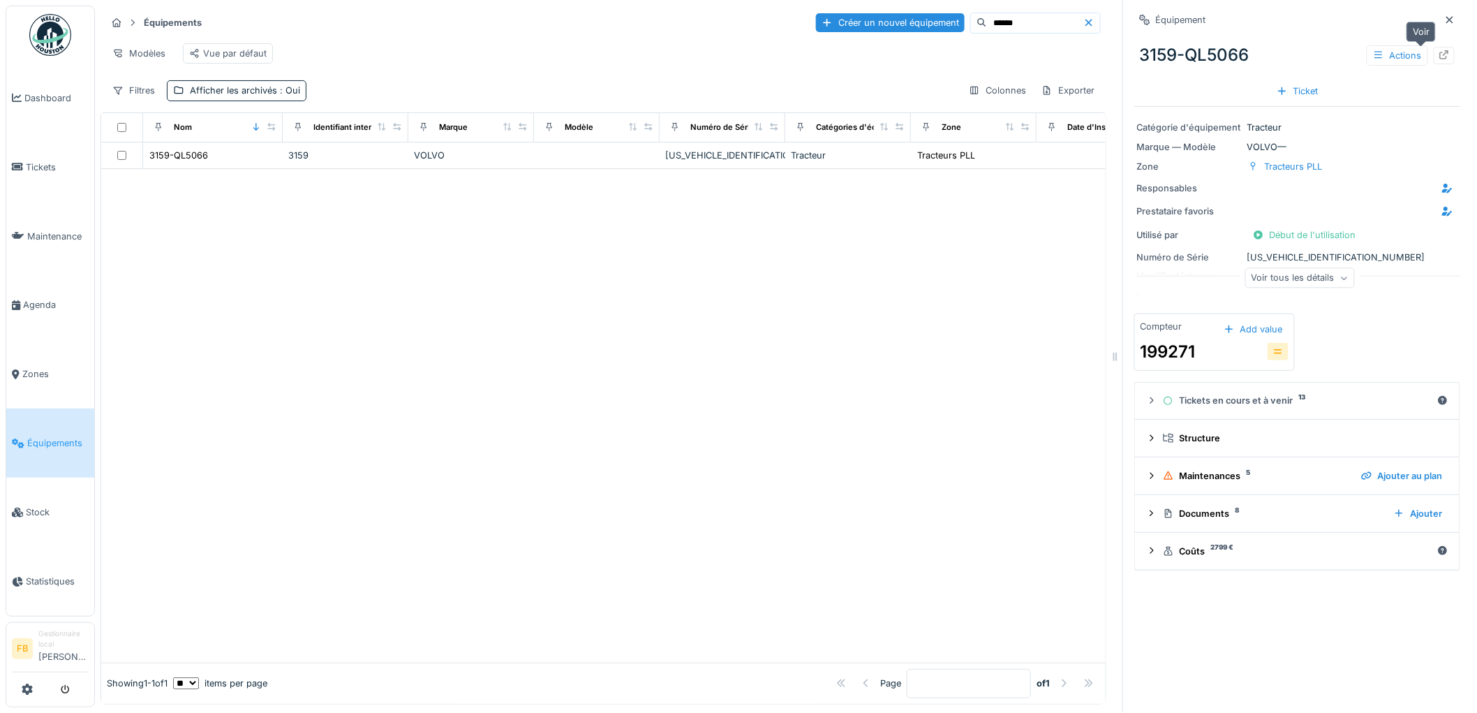
click at [1434, 54] on div at bounding box center [1444, 55] width 21 height 17
drag, startPoint x: 1250, startPoint y: 51, endPoint x: 1105, endPoint y: 61, distance: 144.8
click at [1105, 61] on div "Équipements Créer un nouvel équipement ****** Modèles Vue par défaut Filtres Af…" at bounding box center [786, 356] width 1382 height 713
click at [1169, 52] on div "3159-QL5066 Actions" at bounding box center [1297, 55] width 326 height 36
click at [1241, 57] on div "3159-QL5066 Actions" at bounding box center [1297, 55] width 326 height 36
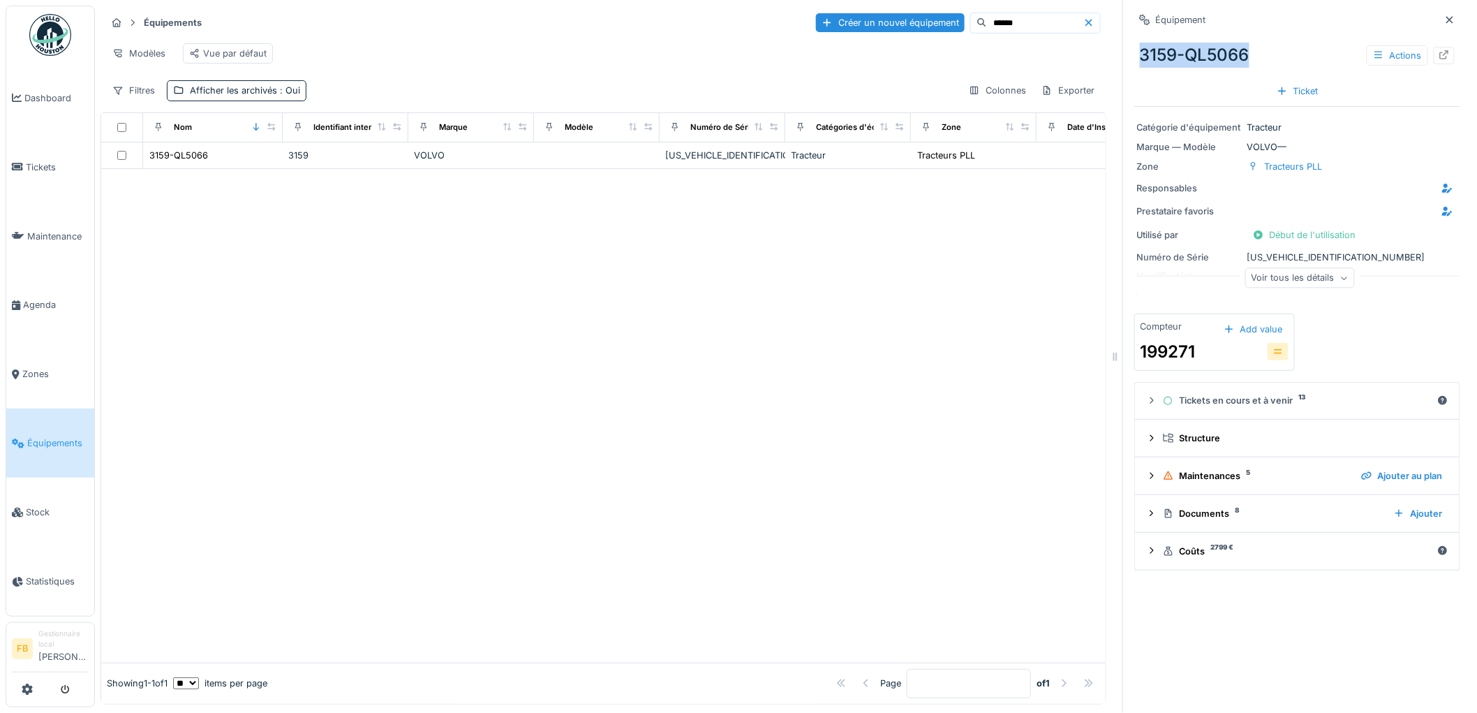
click at [1201, 59] on div "3159-QL5066 Actions" at bounding box center [1297, 55] width 326 height 36
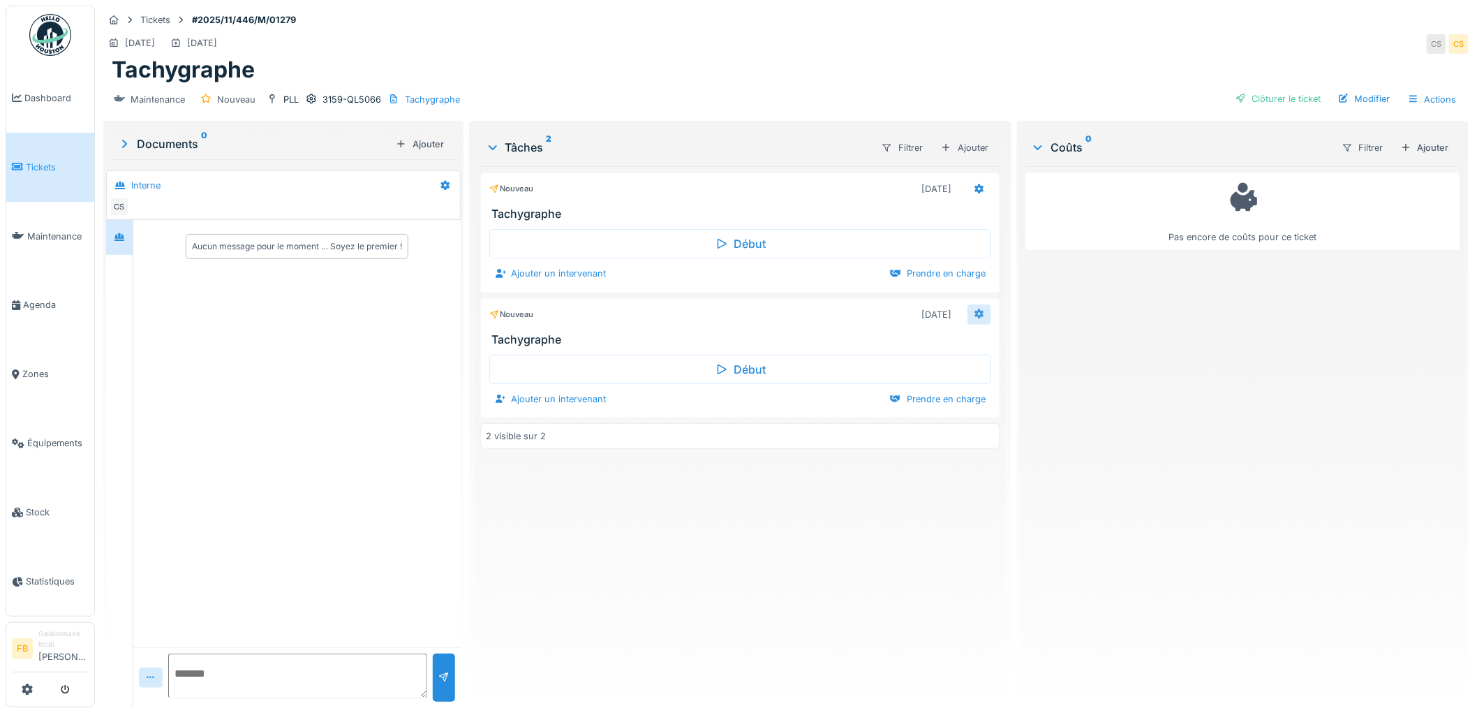
click at [974, 304] on div at bounding box center [980, 314] width 24 height 20
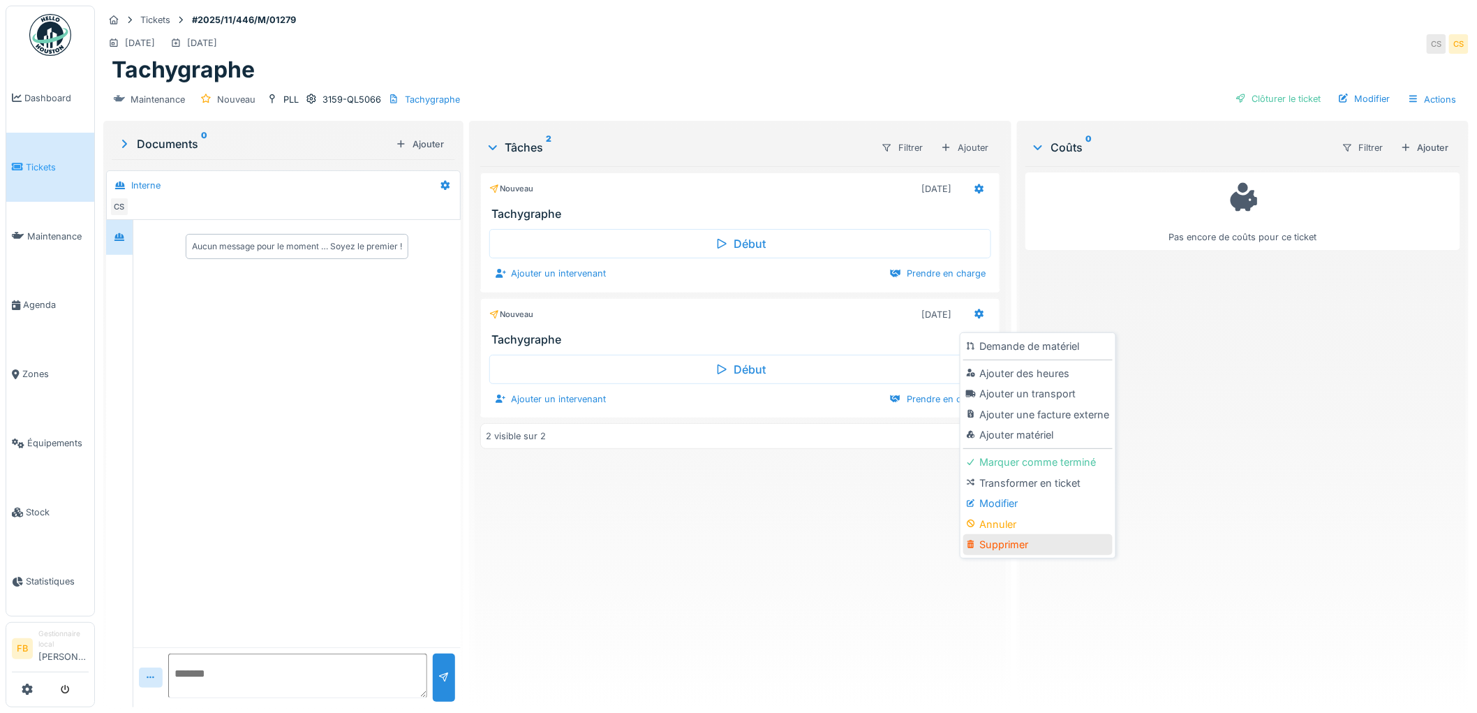
click at [1007, 543] on div "Supprimer" at bounding box center [1037, 544] width 149 height 21
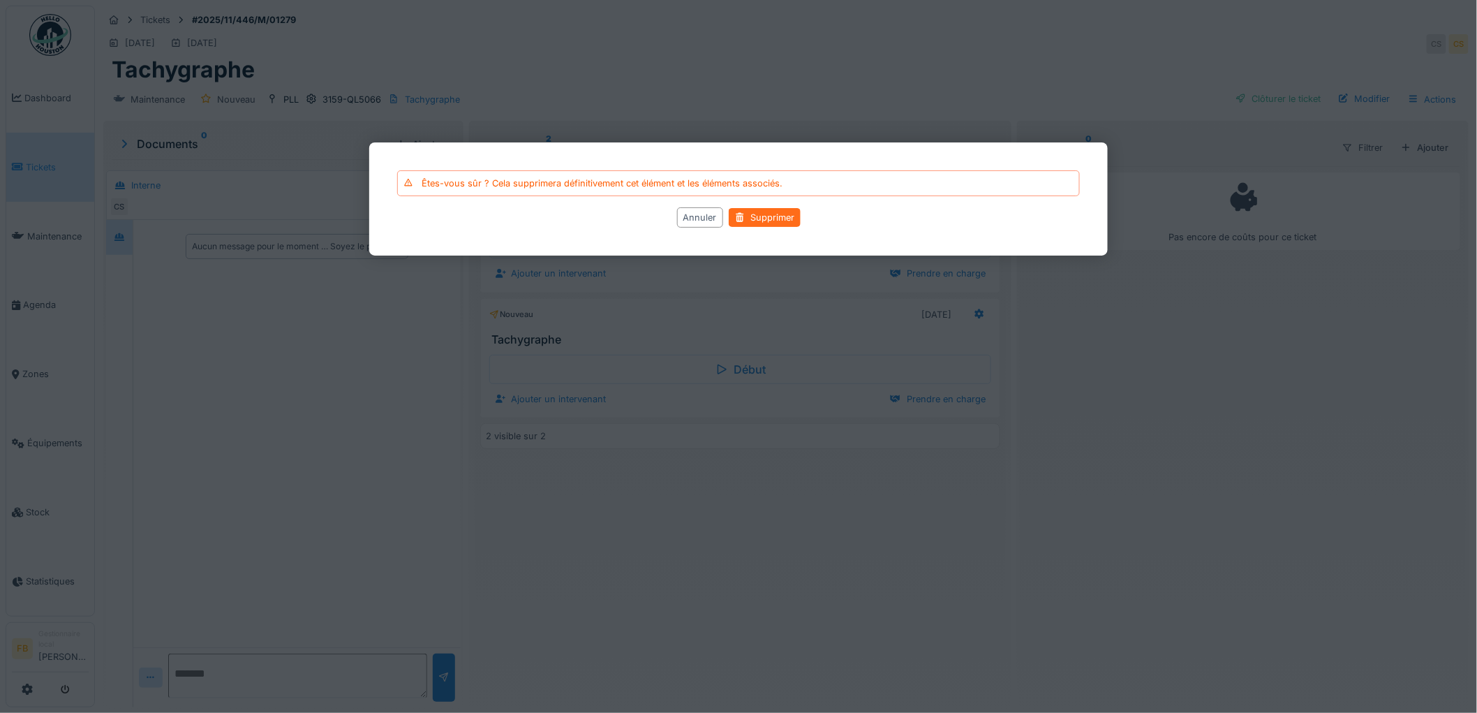
click at [771, 222] on div "Supprimer" at bounding box center [765, 217] width 72 height 19
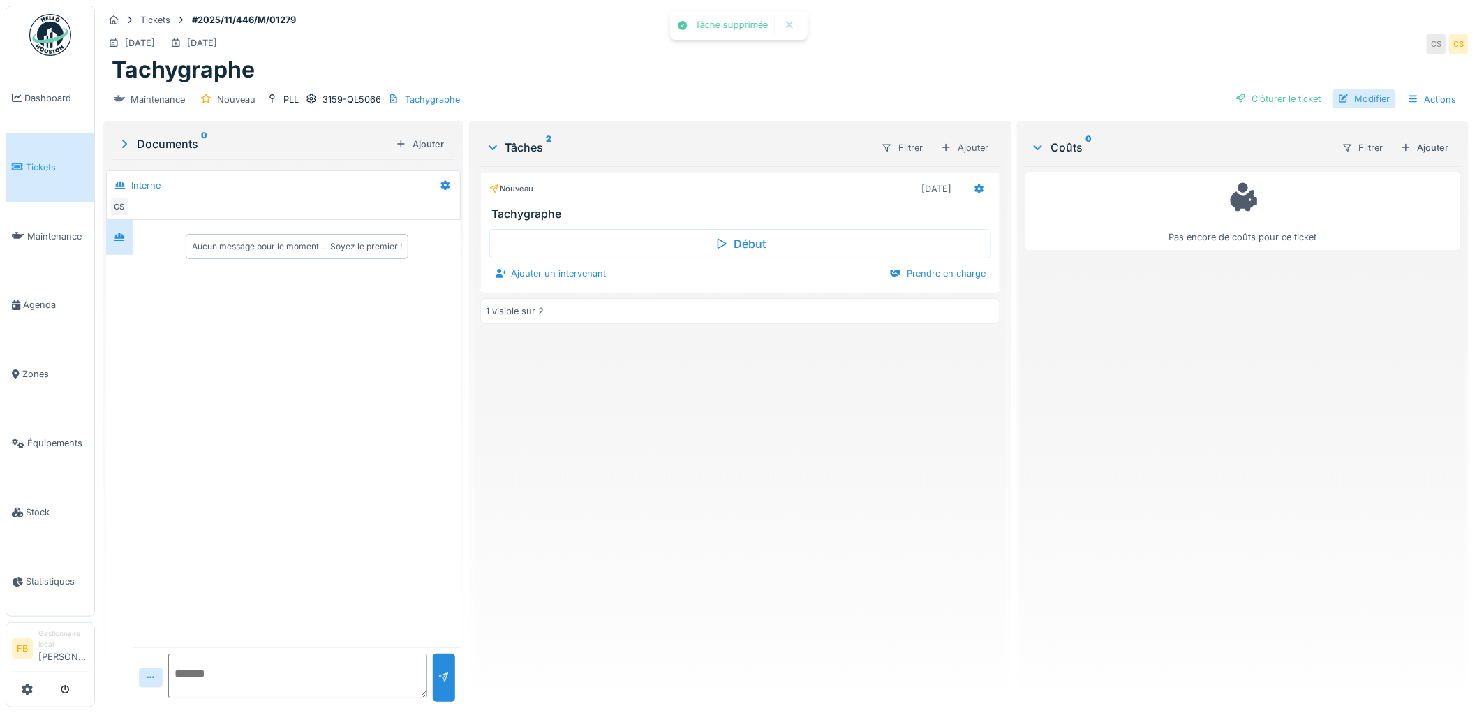
click at [1341, 94] on div "Modifier" at bounding box center [1365, 98] width 64 height 19
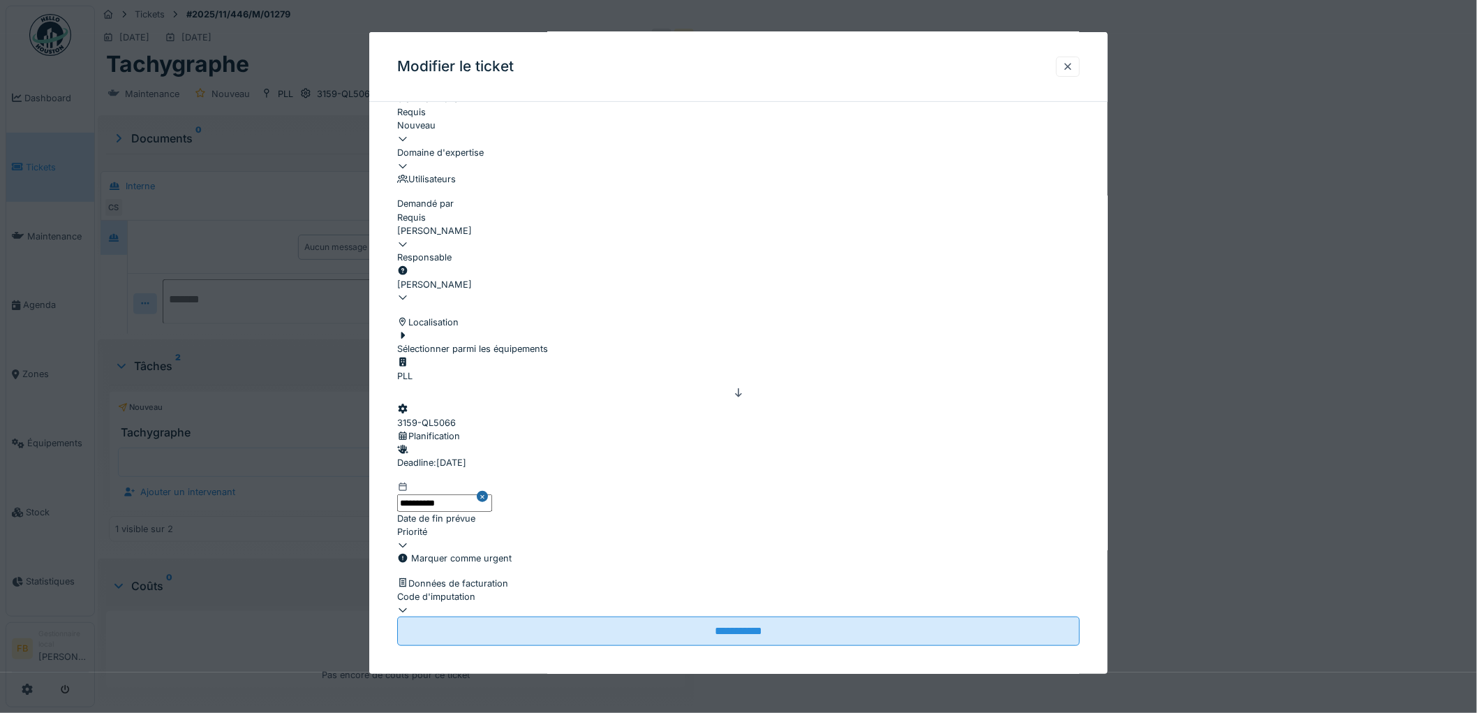
scroll to position [388, 0]
click at [475, 494] on input "**********" at bounding box center [444, 502] width 95 height 17
click at [757, 90] on div "octobre" at bounding box center [741, 83] width 82 height 14
click at [723, 30] on div "8" at bounding box center [718, 20] width 19 height 19
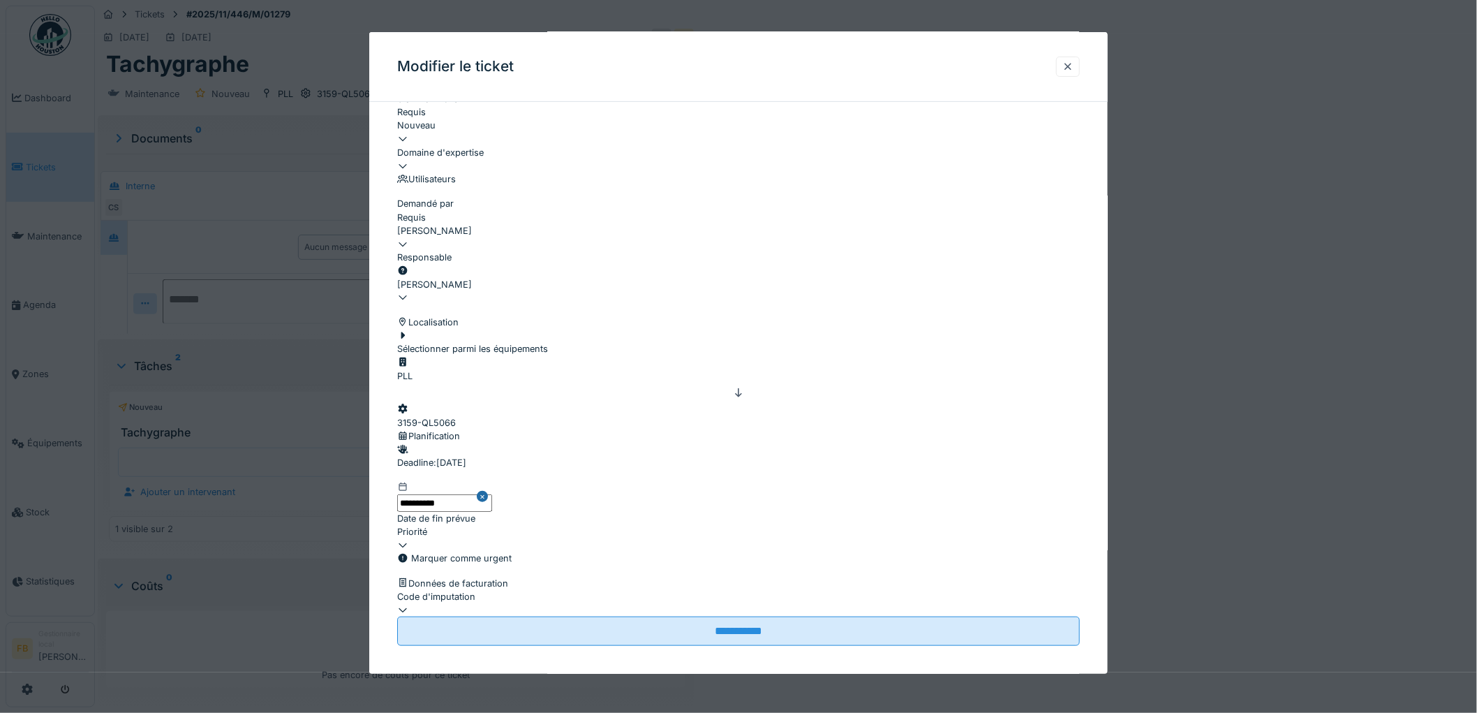
scroll to position [11, 0]
click at [558, 603] on div at bounding box center [738, 603] width 683 height 0
click at [480, 427] on span "NE PAS REFACTURER" at bounding box center [444, 433] width 93 height 13
type input "****"
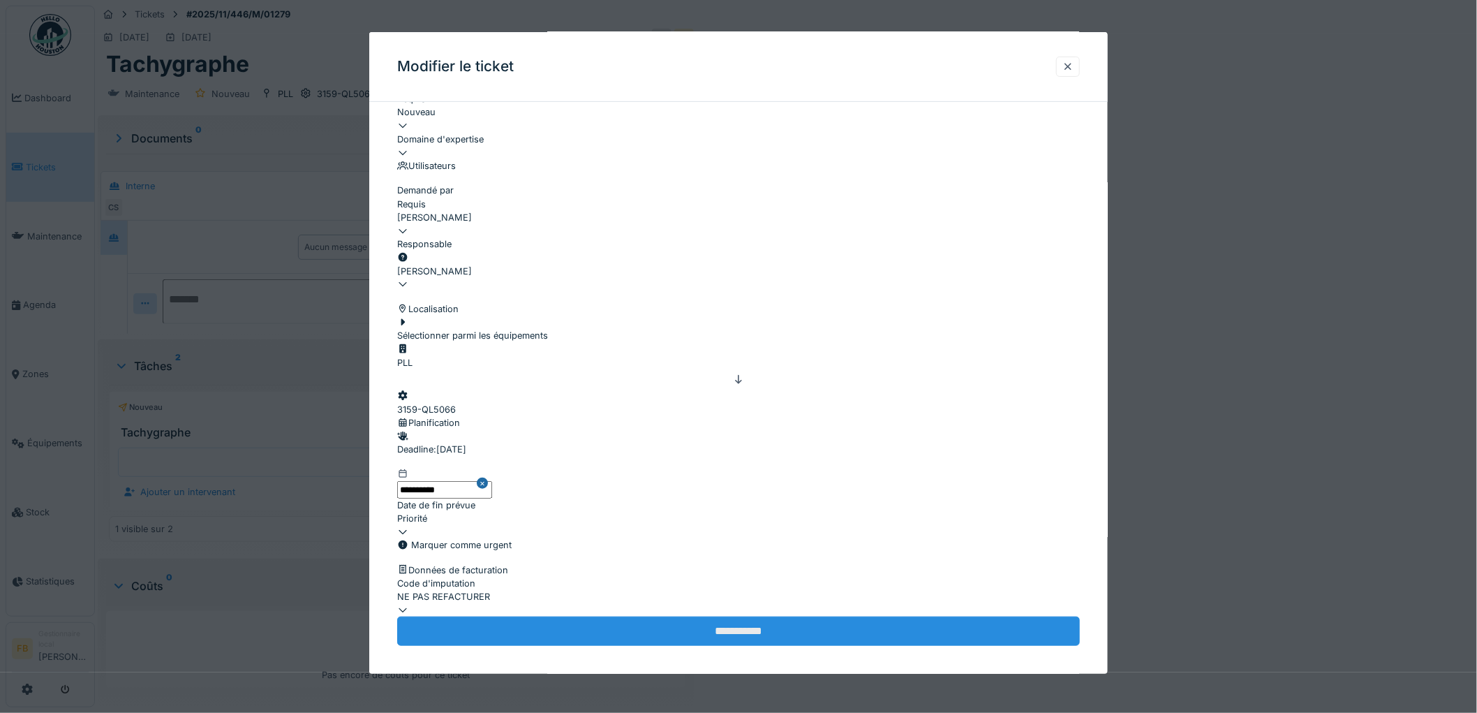
click at [653, 616] on input "**********" at bounding box center [738, 630] width 683 height 29
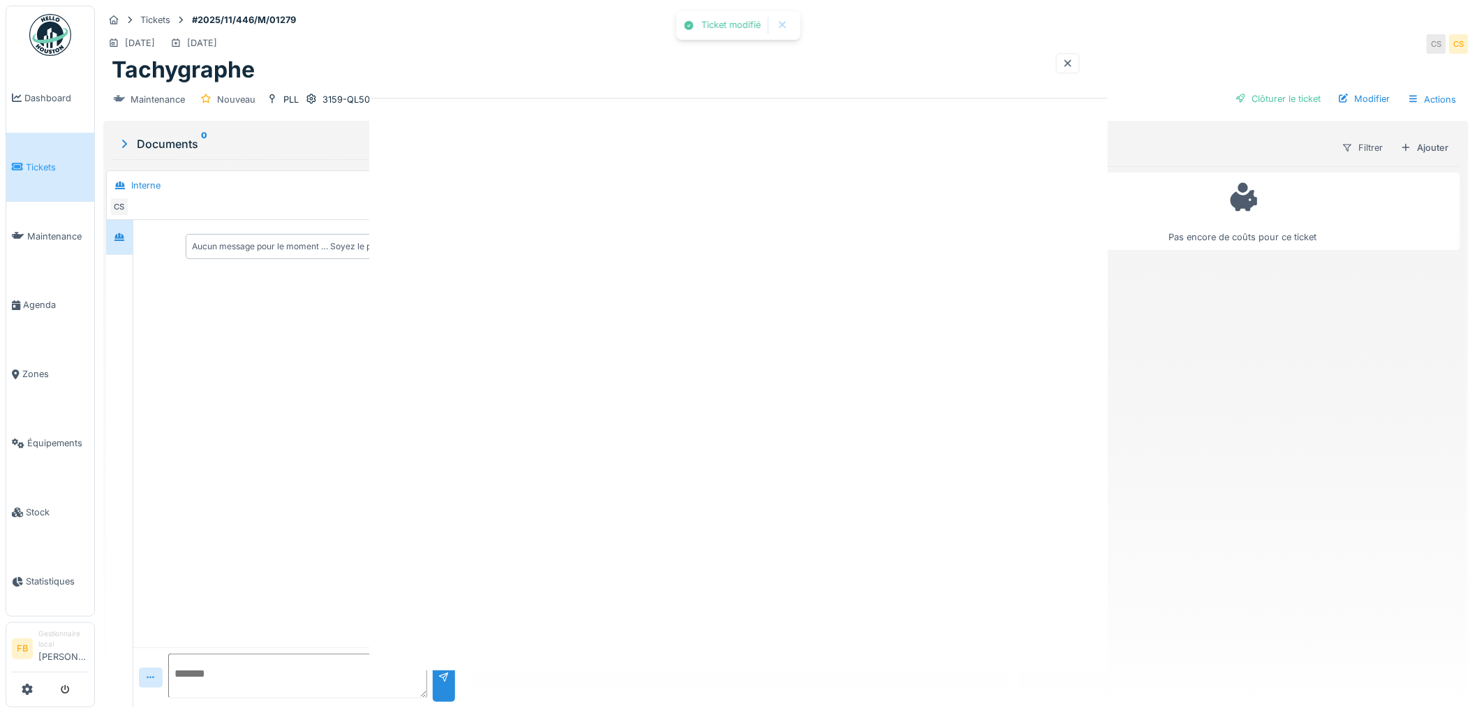
scroll to position [0, 0]
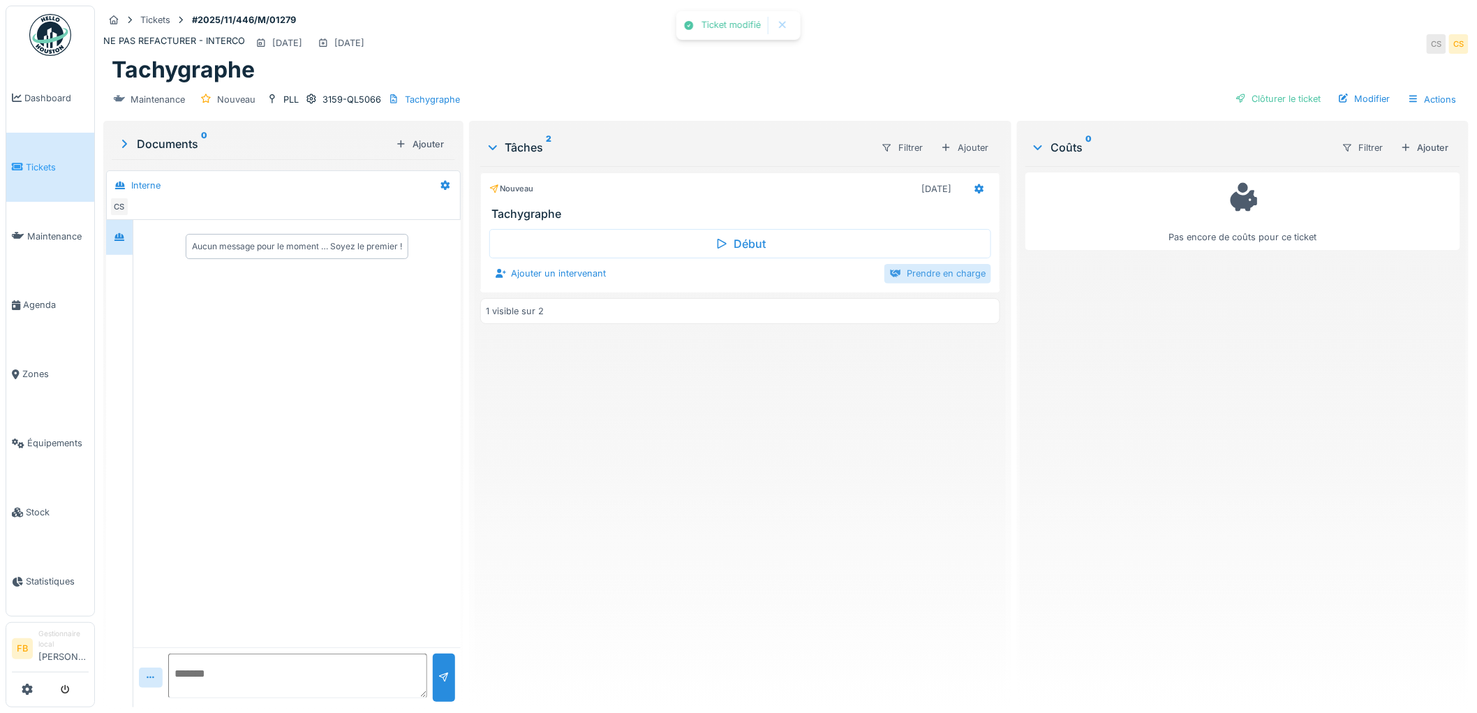
click at [905, 264] on div "Prendre en charge" at bounding box center [938, 273] width 107 height 19
click at [896, 265] on div "Marquer comme terminé" at bounding box center [925, 274] width 132 height 19
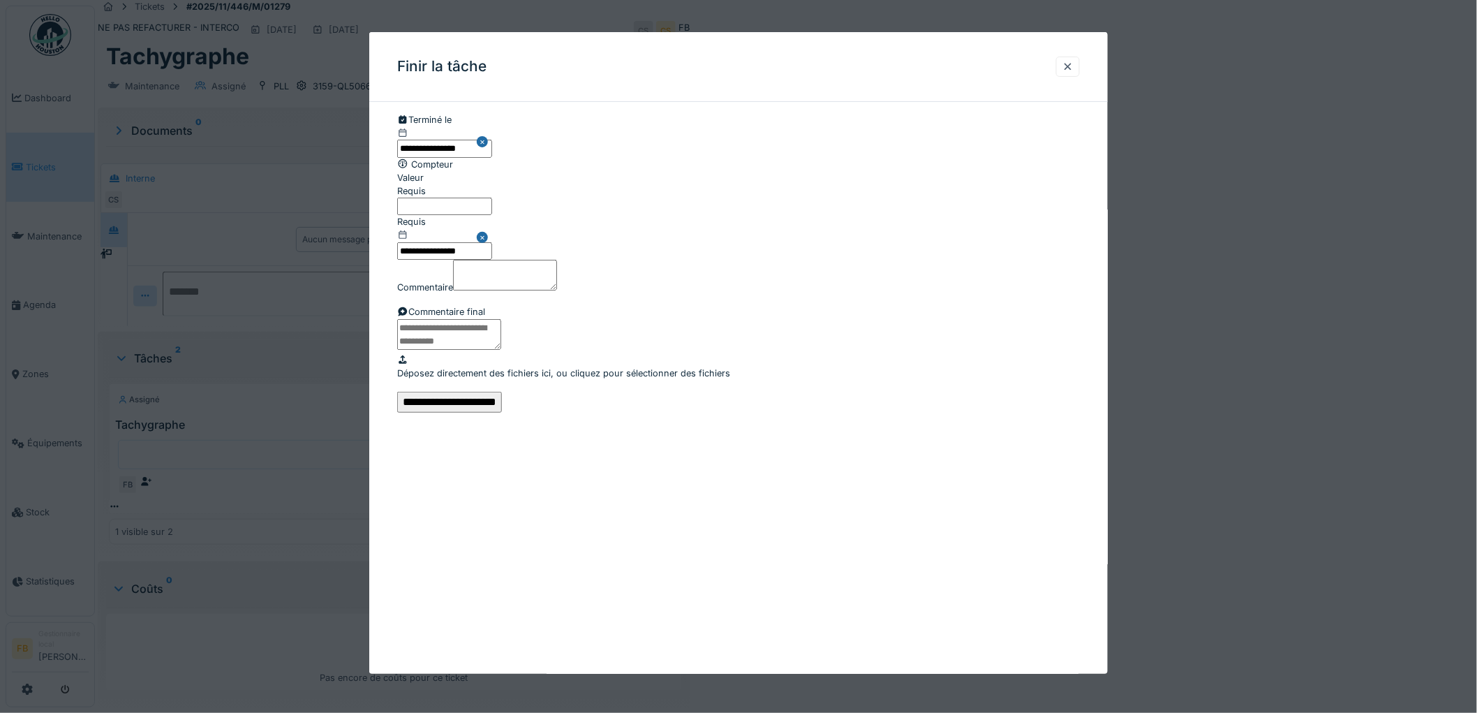
click at [456, 215] on input "Valeur" at bounding box center [444, 206] width 95 height 17
type input "*"
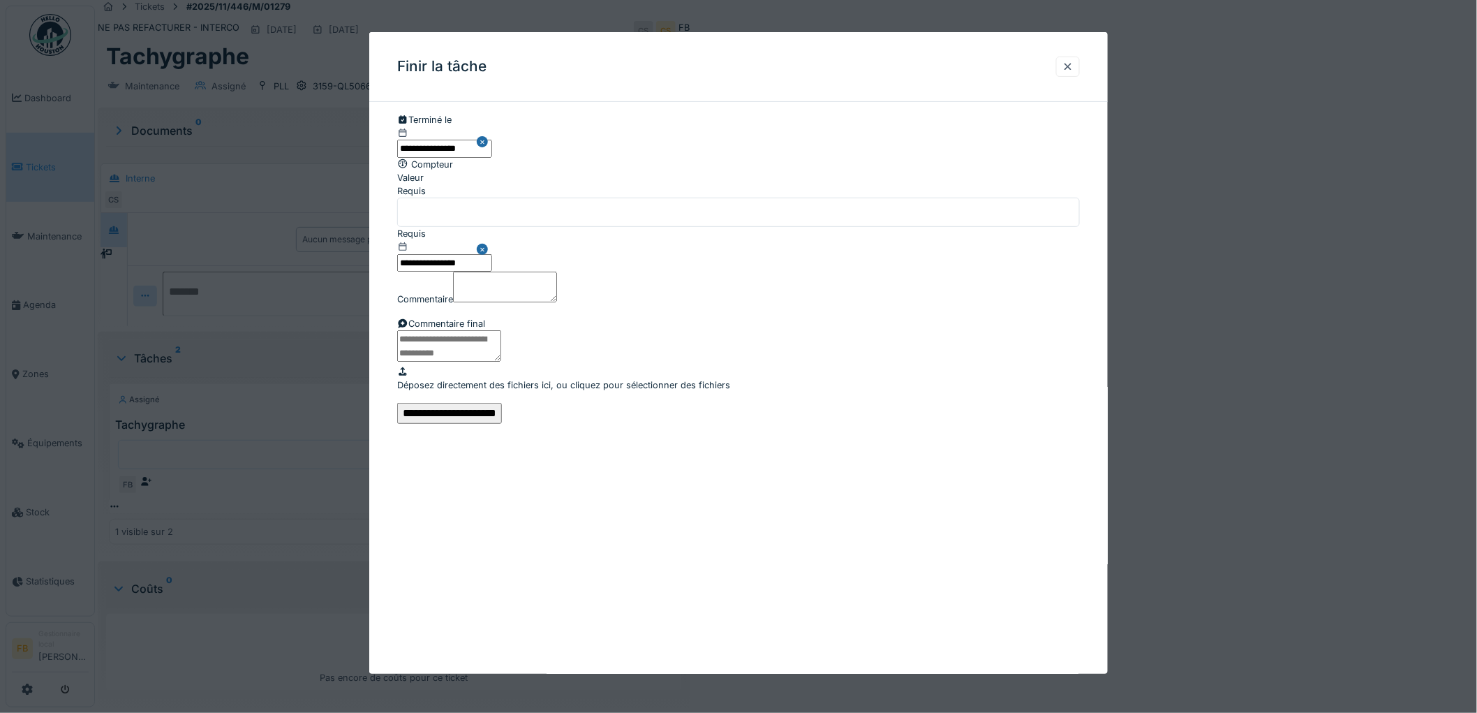
click at [502, 424] on input "**********" at bounding box center [449, 413] width 105 height 21
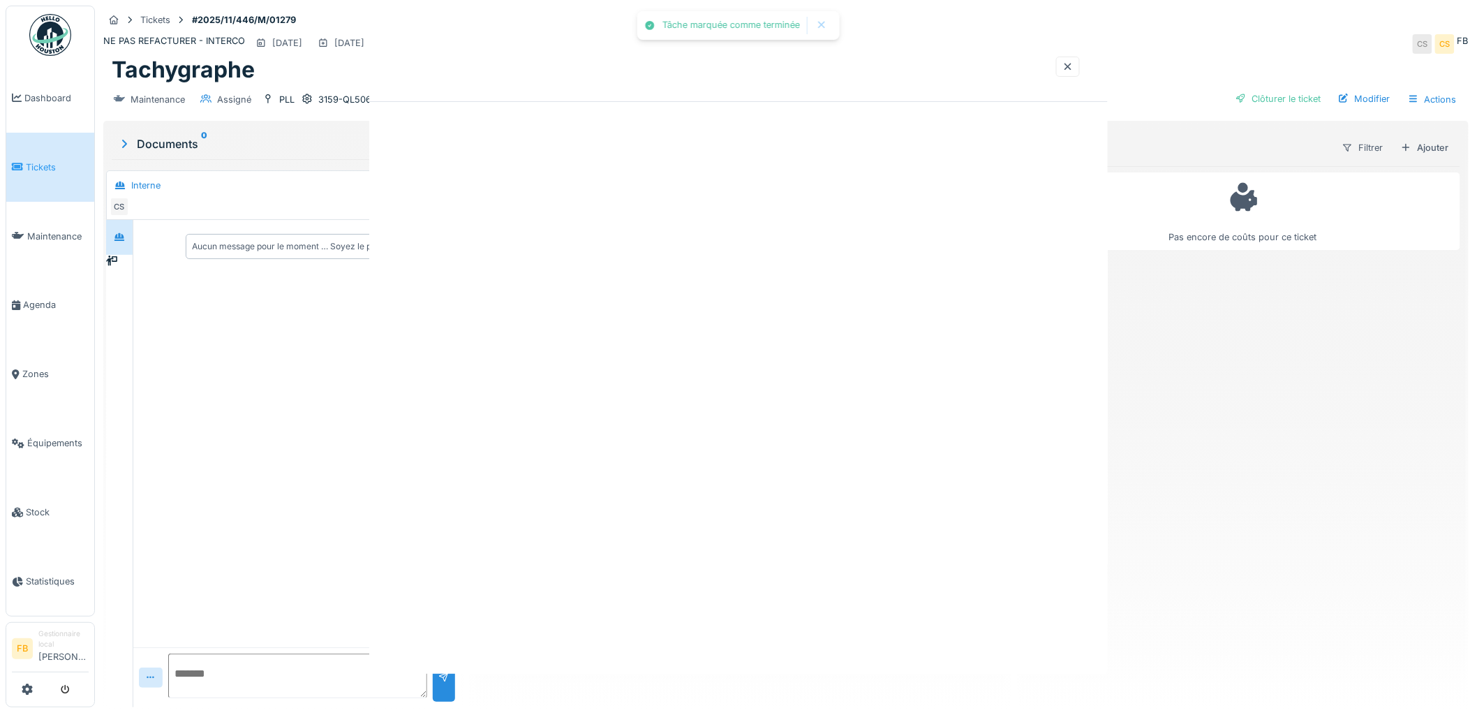
scroll to position [0, 0]
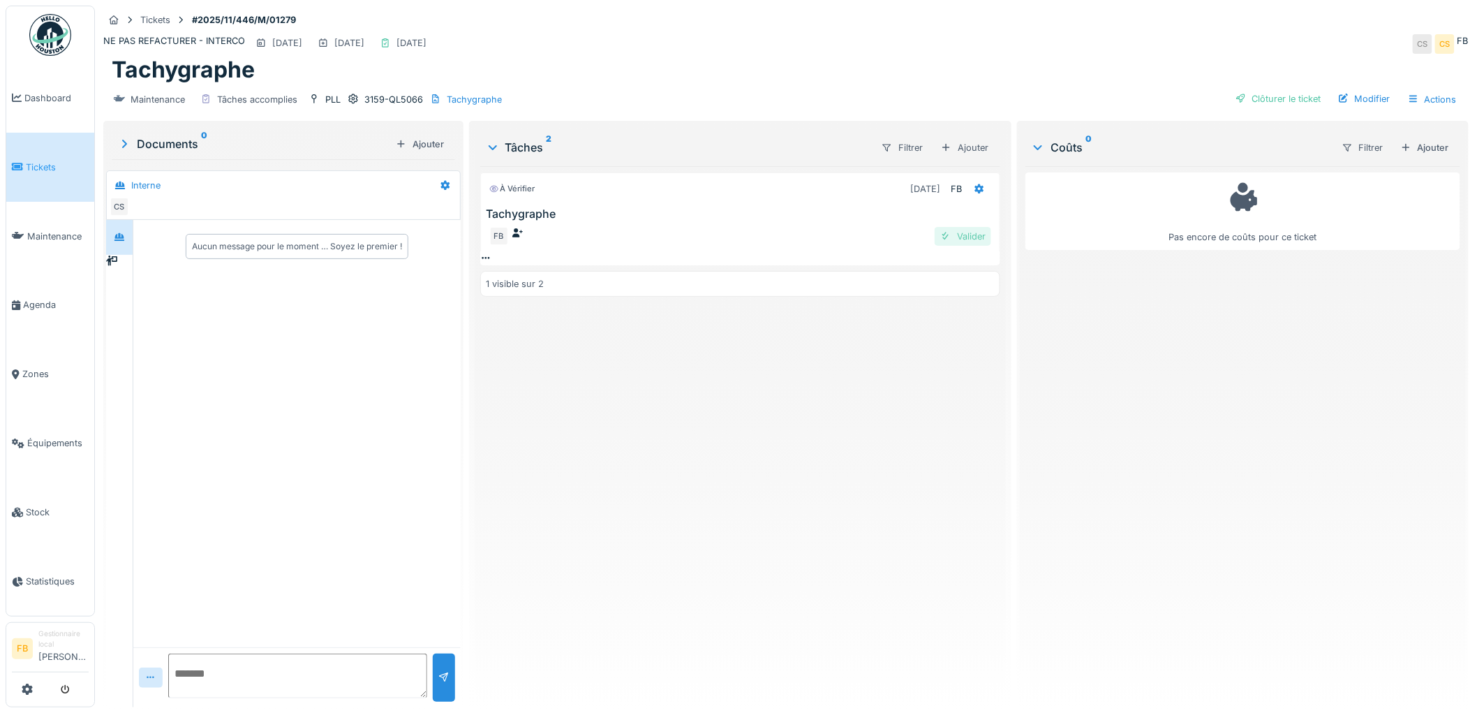
click at [967, 227] on div "Valider" at bounding box center [963, 236] width 57 height 19
click at [1243, 92] on div "Clôturer le ticket" at bounding box center [1278, 98] width 97 height 19
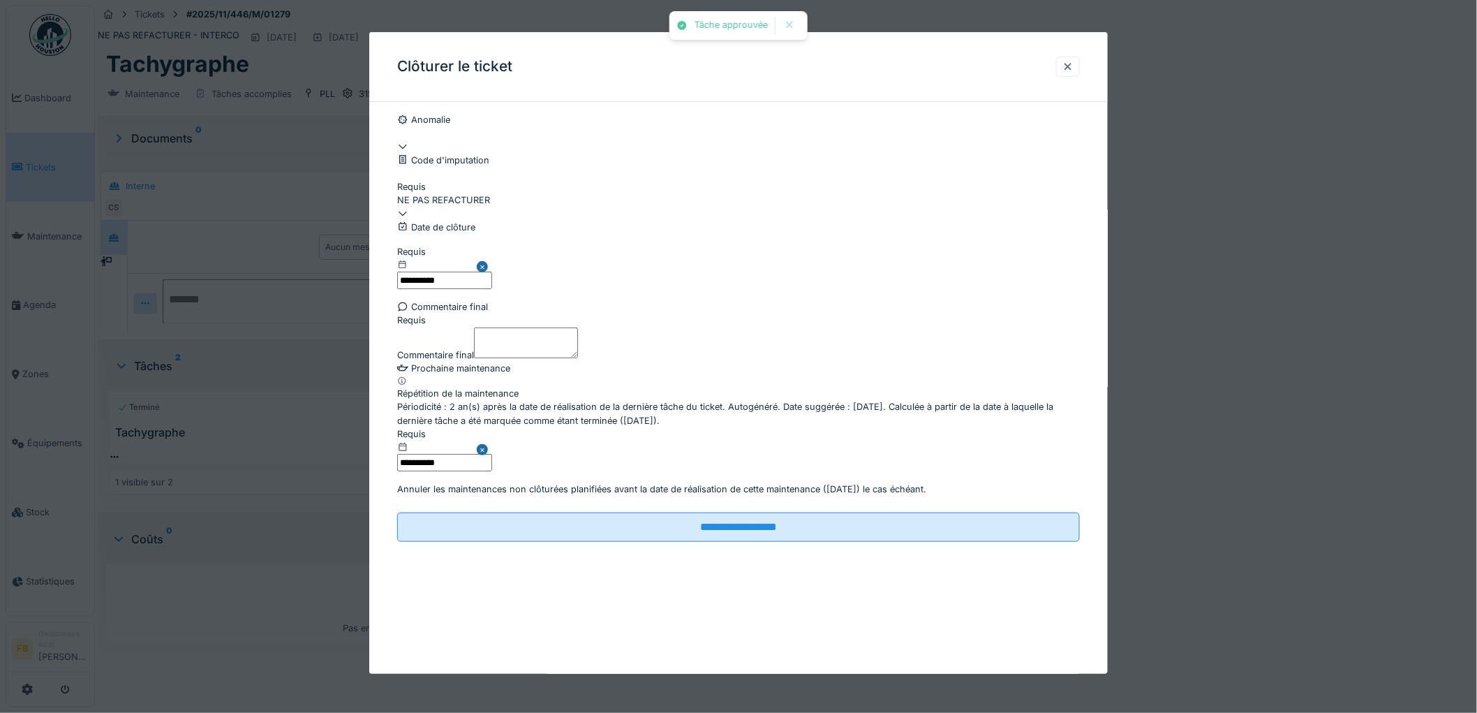
click at [503, 358] on textarea "Commentaire final" at bounding box center [526, 342] width 104 height 31
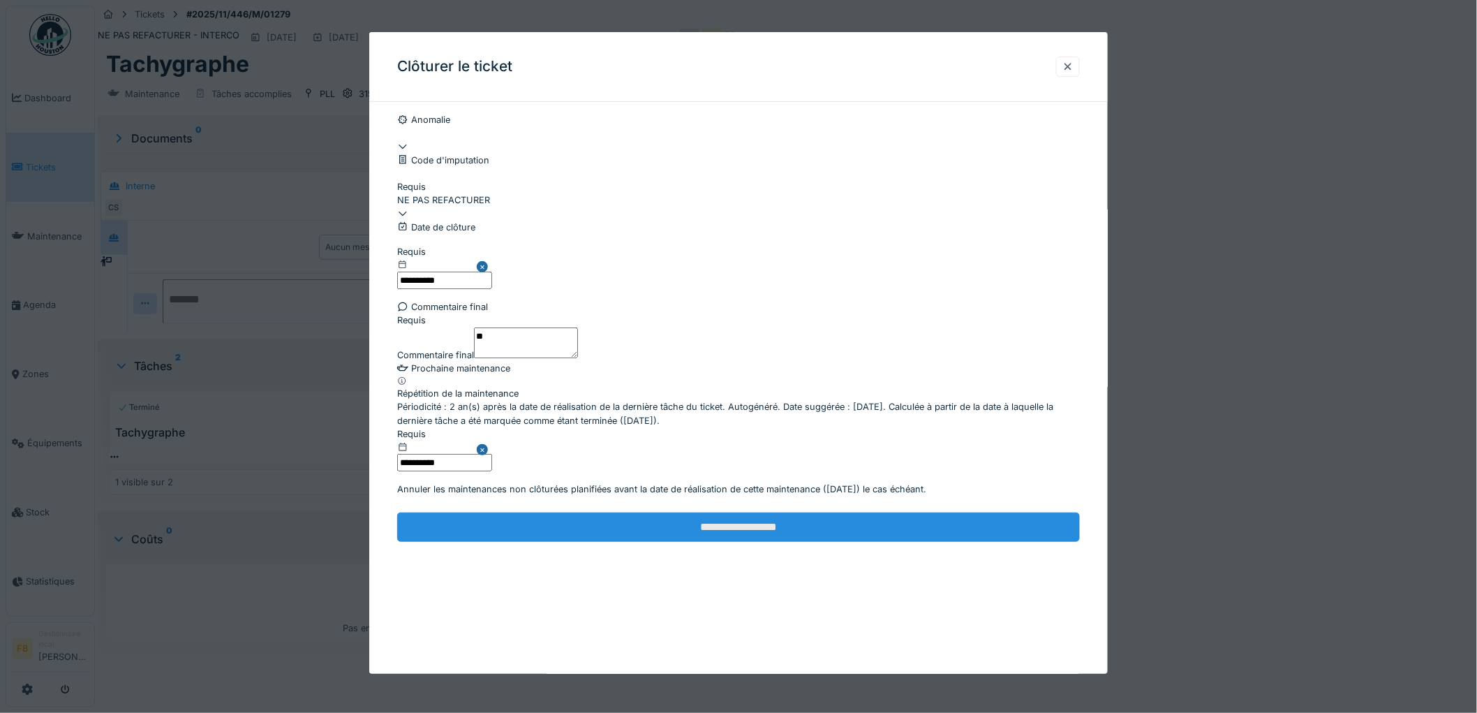
type textarea "**"
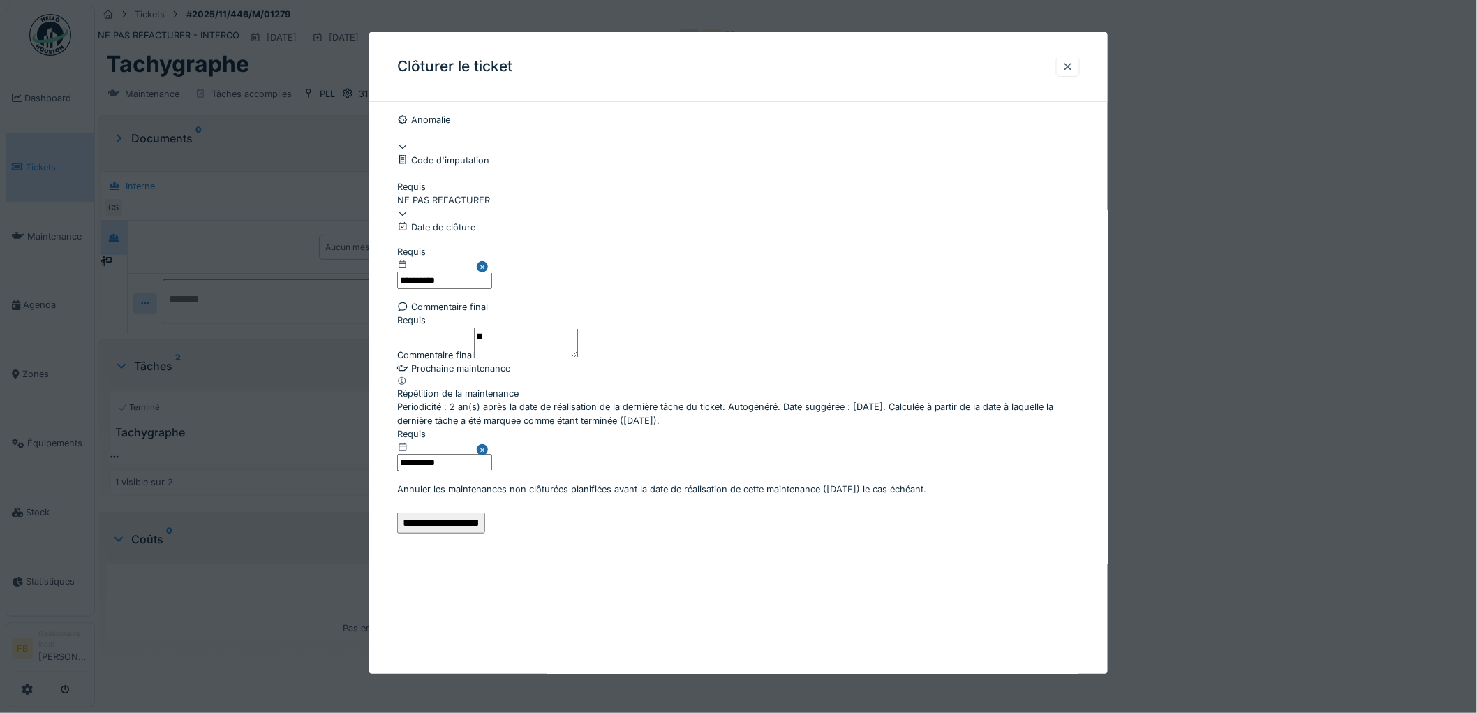
click at [485, 533] on input "**********" at bounding box center [441, 522] width 88 height 21
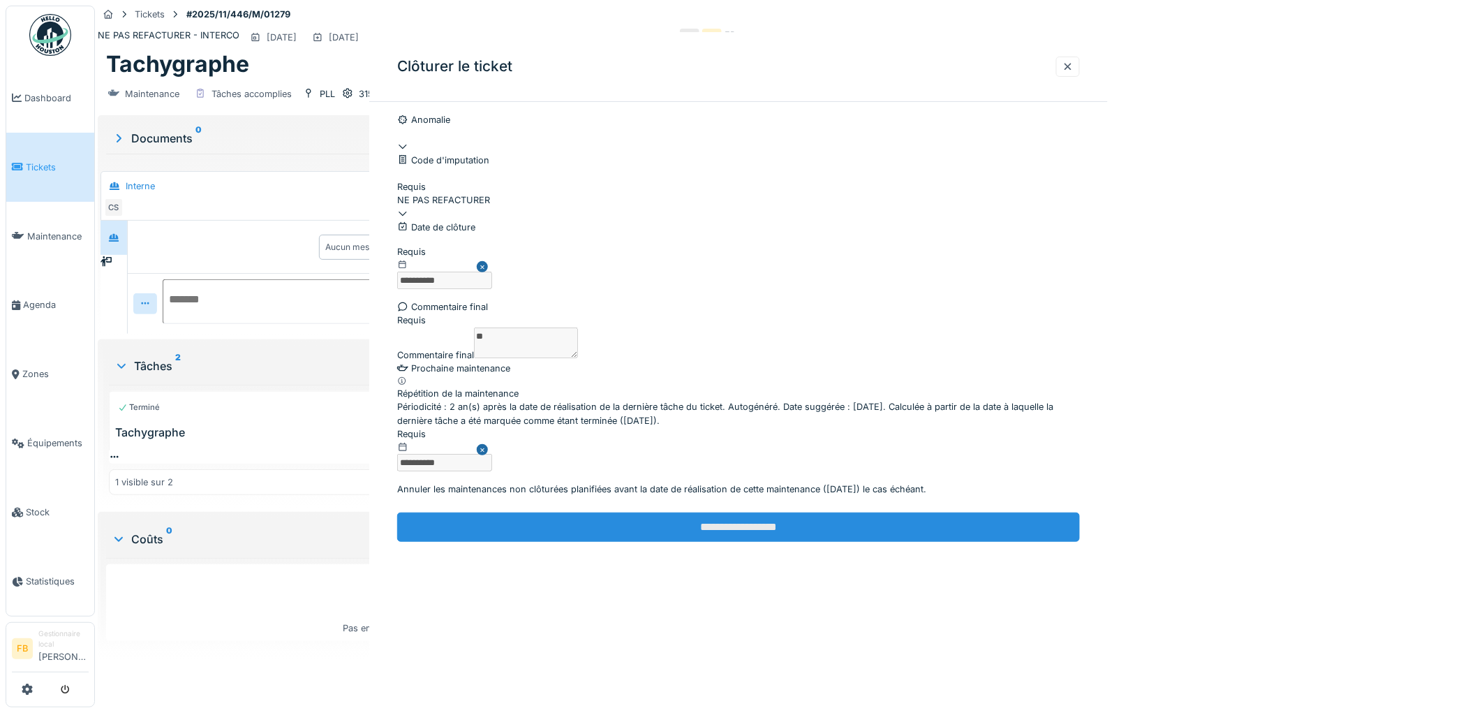
scroll to position [0, 0]
